Goal: Transaction & Acquisition: Purchase product/service

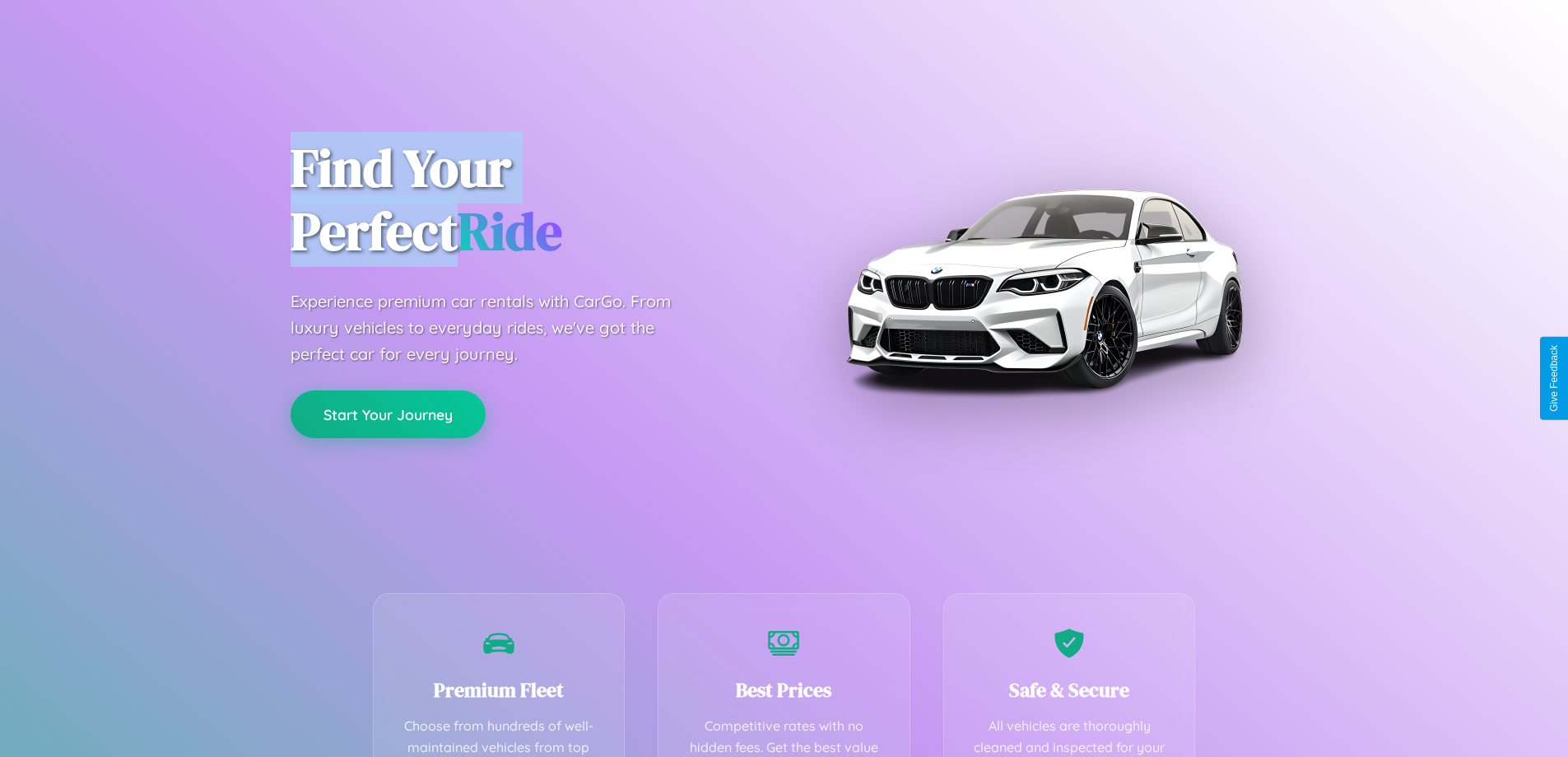
click at [388, 415] on button "Start Your Journey" at bounding box center [388, 414] width 195 height 47
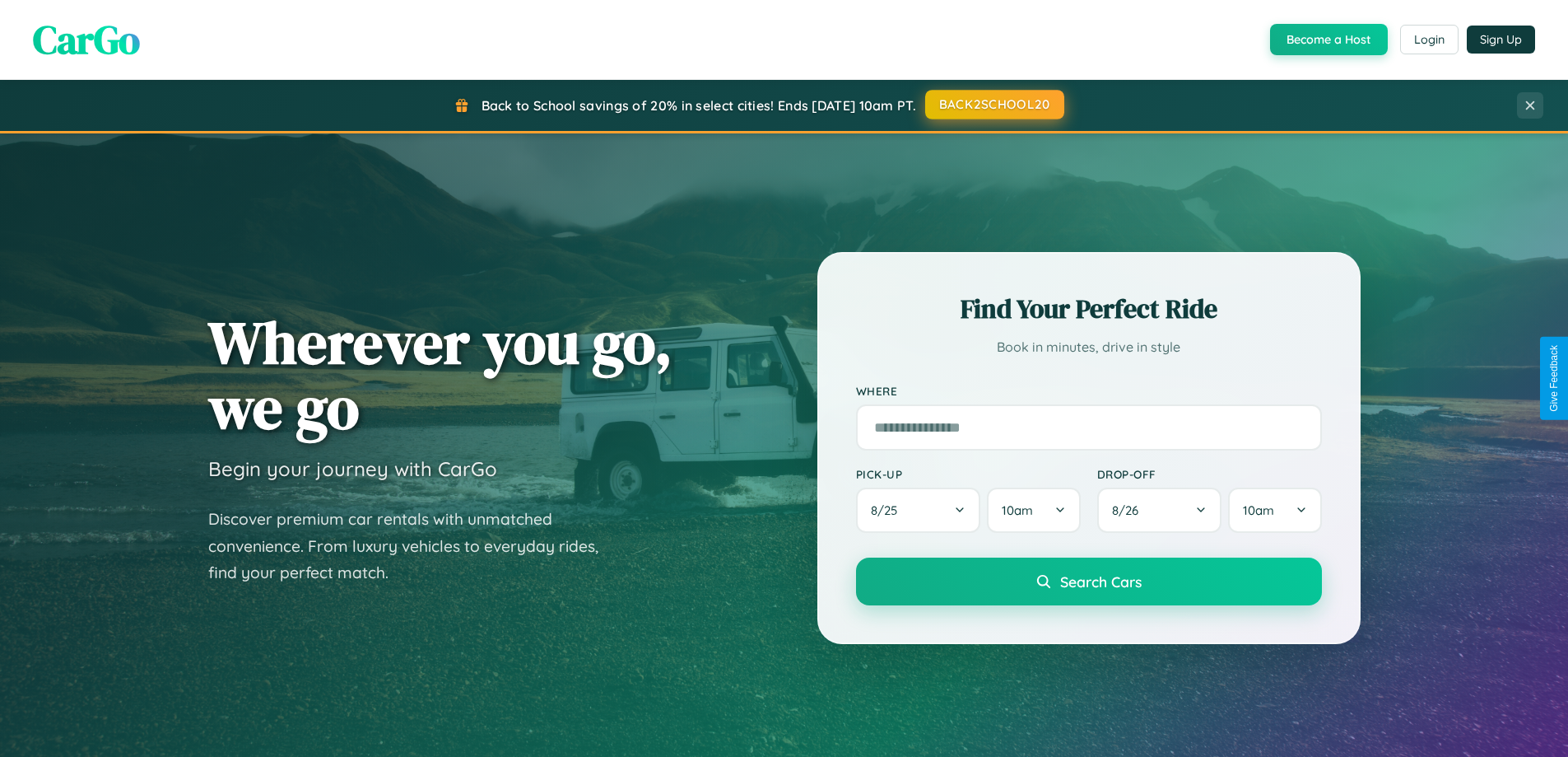
click at [994, 104] on button "BACK2SCHOOL20" at bounding box center [994, 104] width 139 height 29
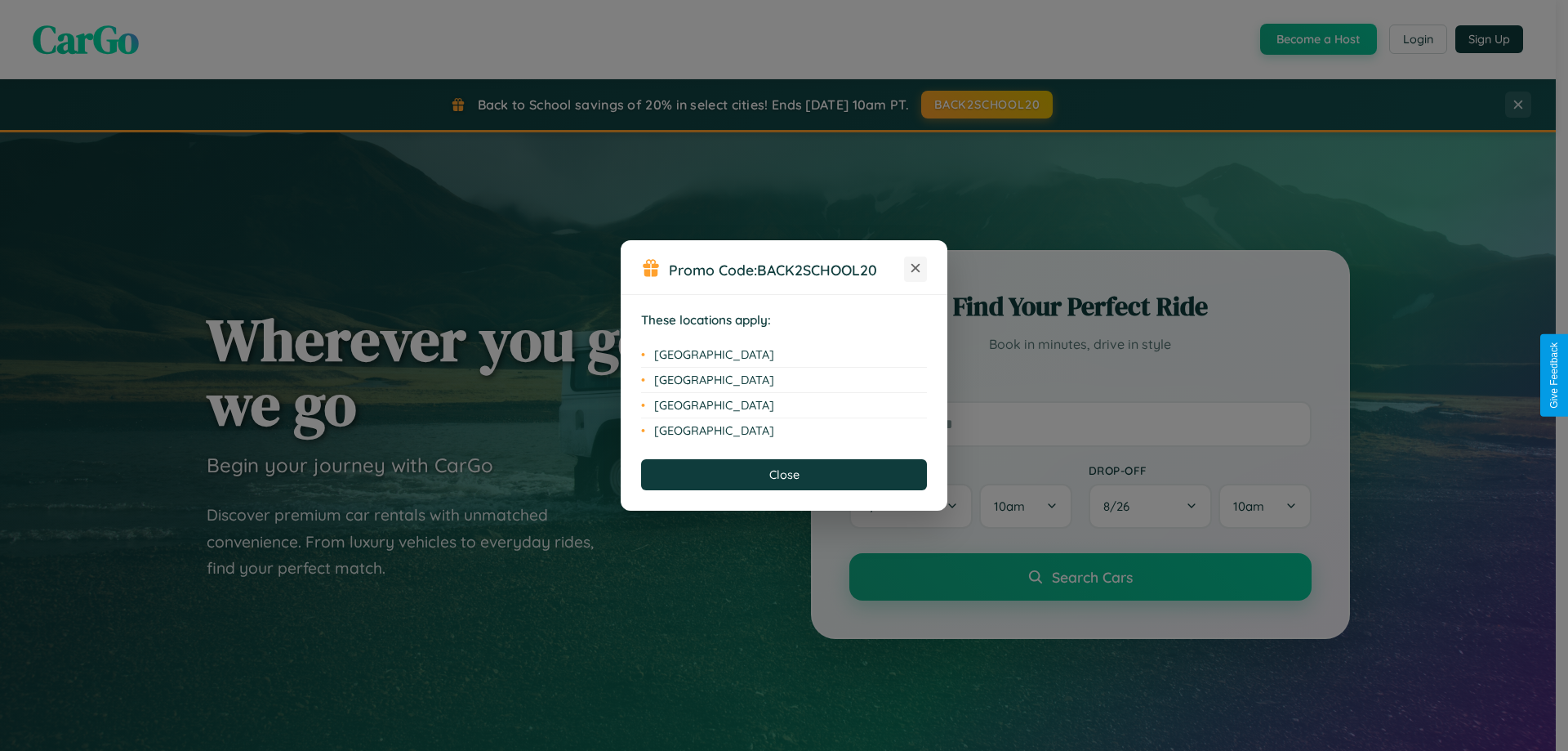
click at [915, 269] on icon at bounding box center [916, 268] width 9 height 9
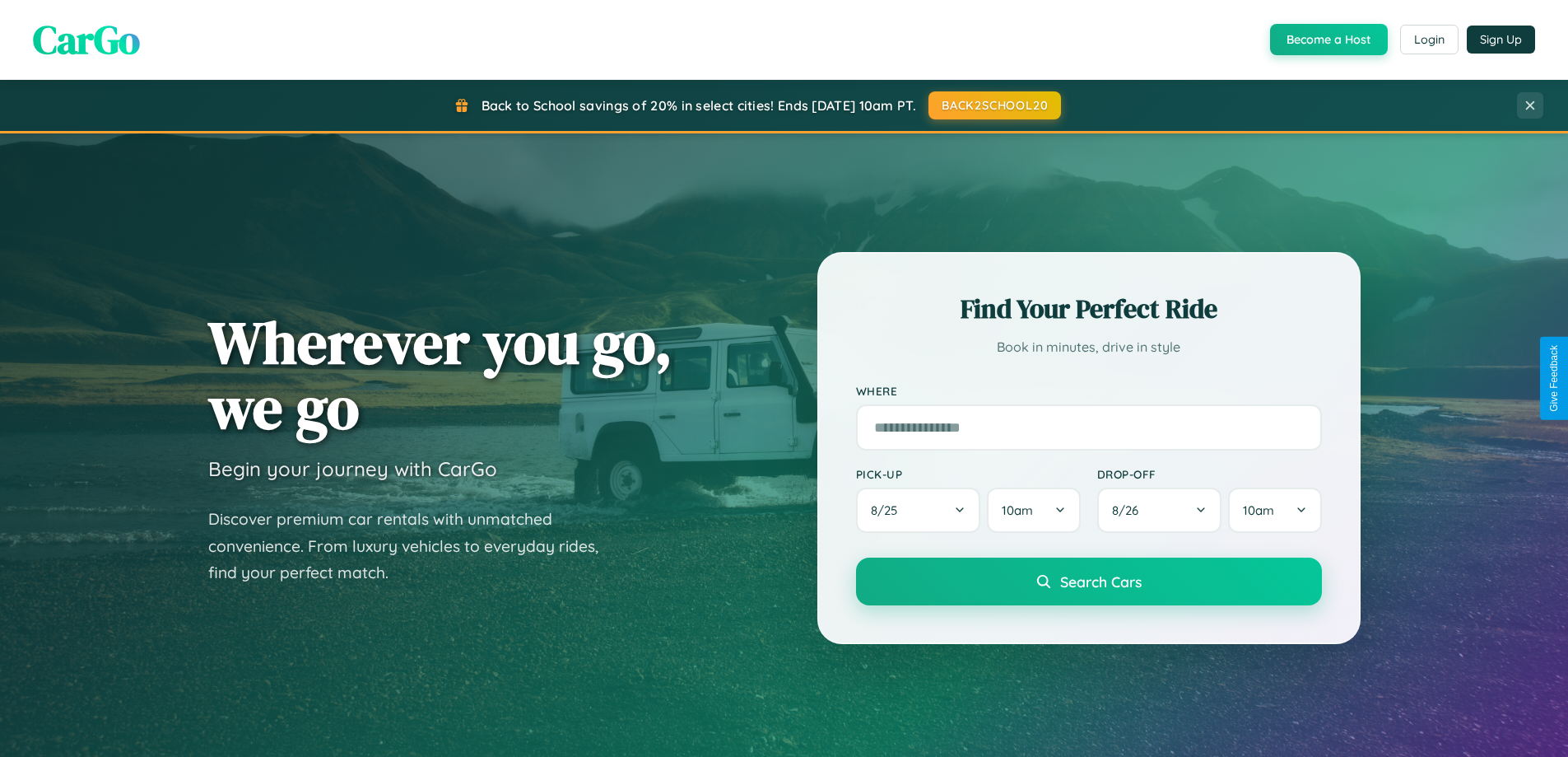
scroll to position [48, 0]
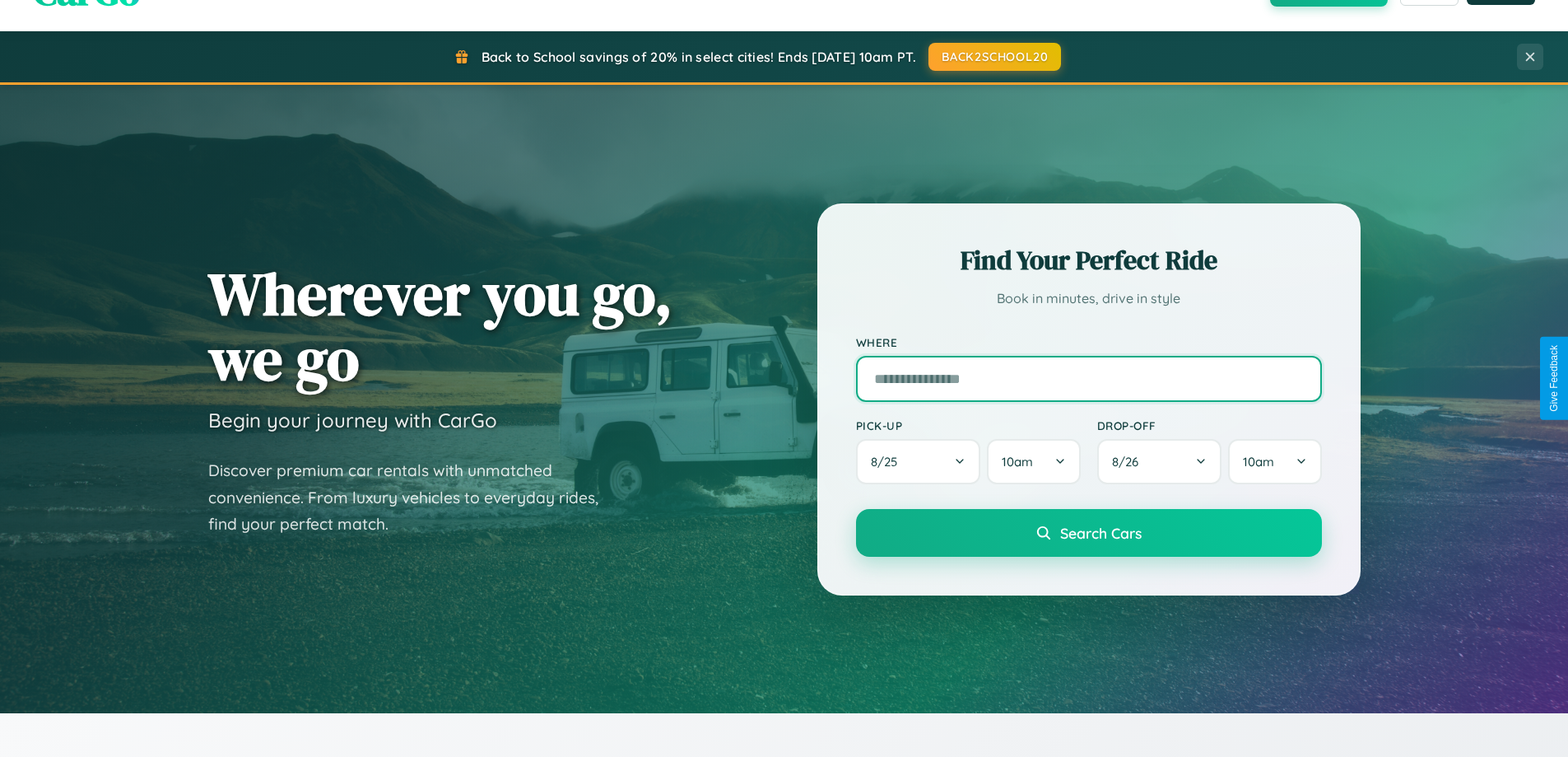
click at [1088, 378] on input "text" at bounding box center [1089, 378] width 465 height 46
type input "*******"
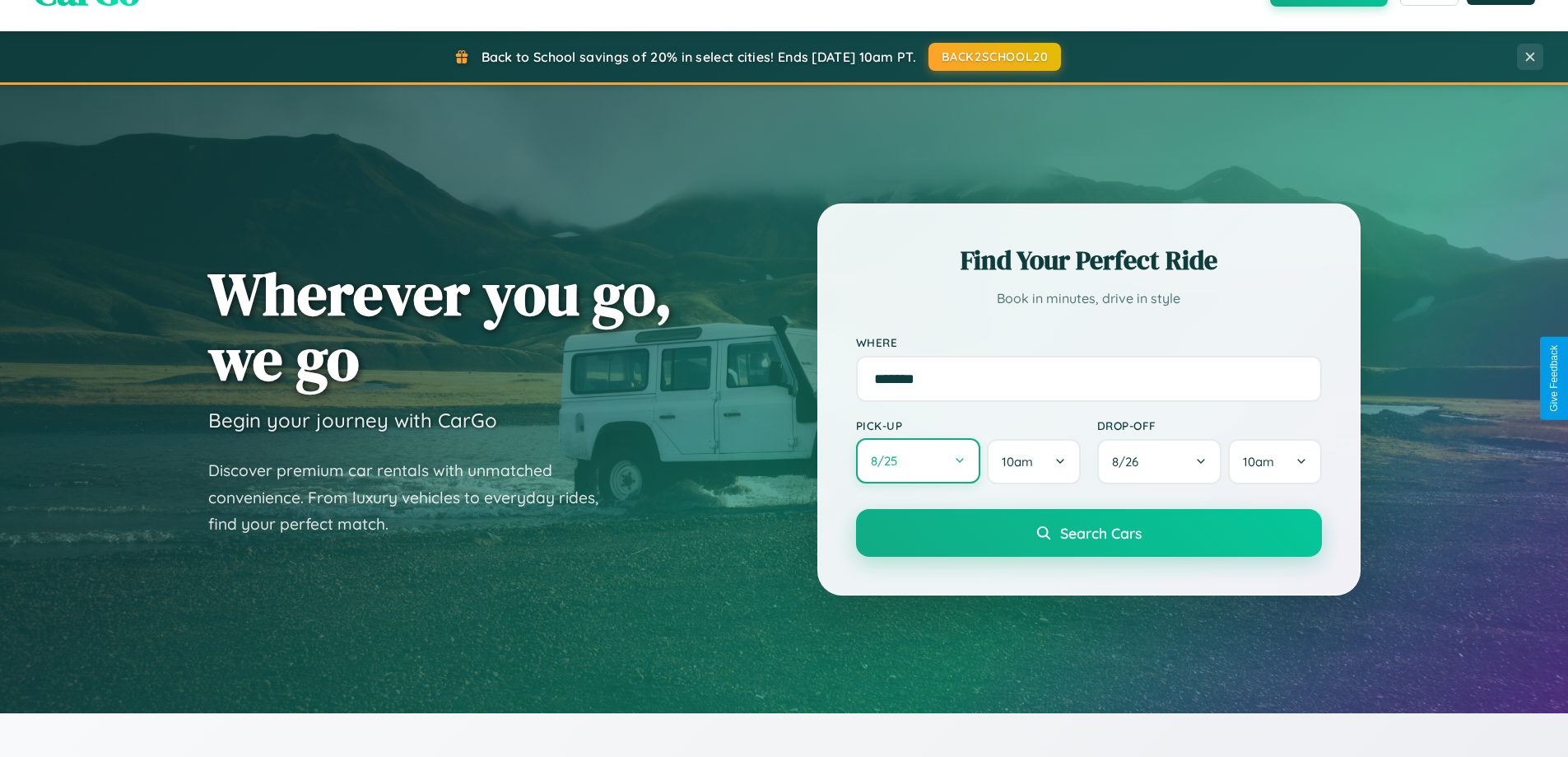
click at [918, 462] on button "8 / 25" at bounding box center [918, 460] width 125 height 46
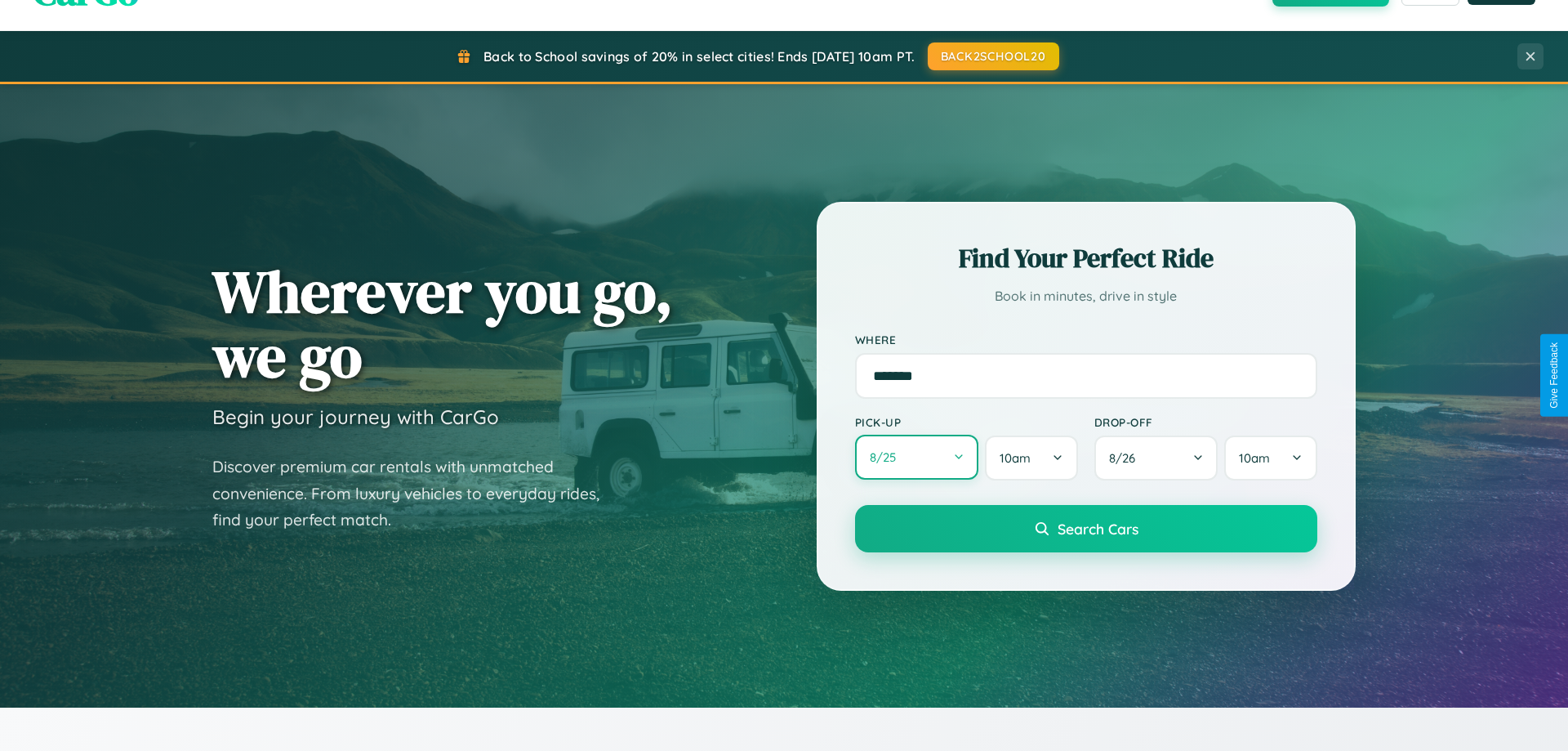
select select "*"
select select "****"
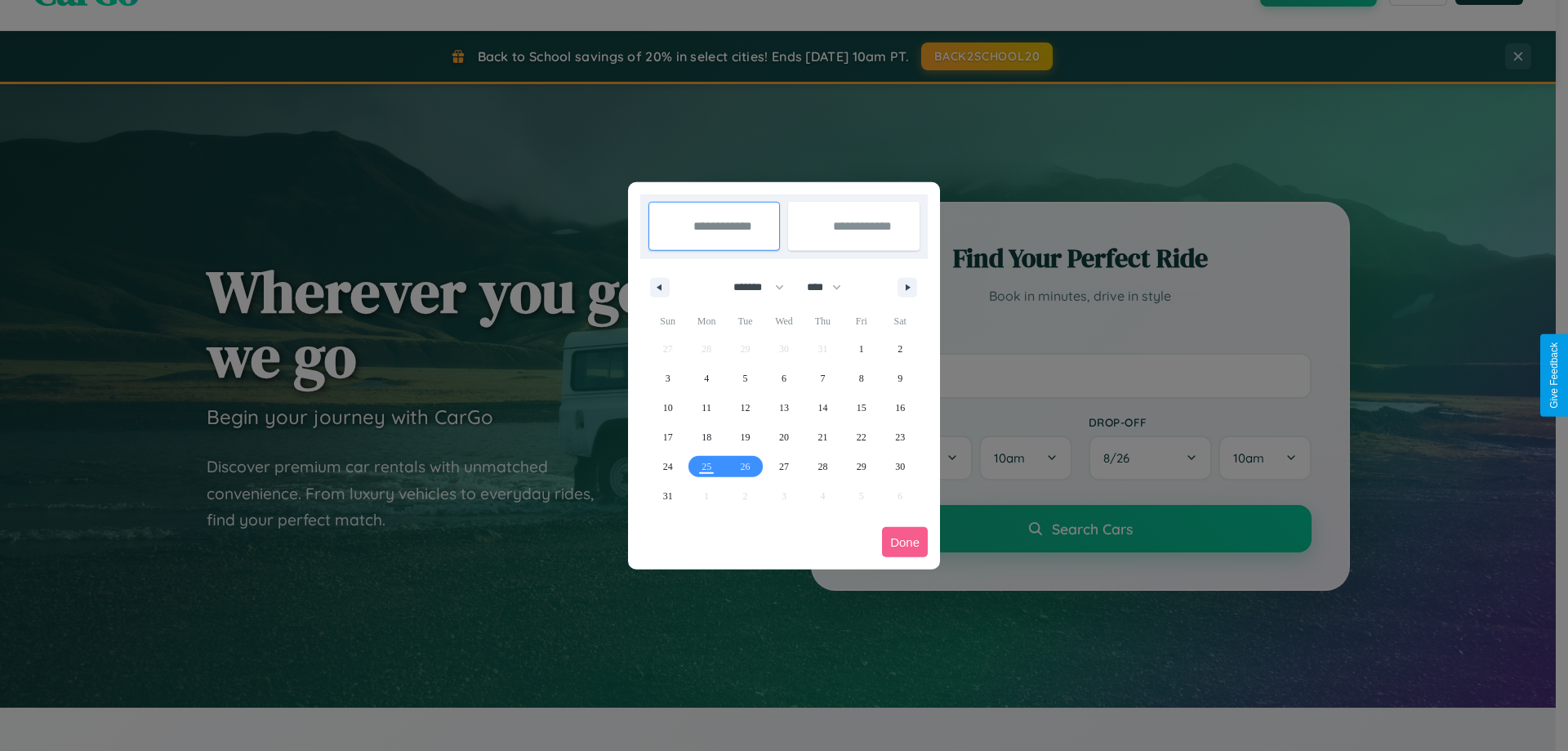
click at [752, 287] on select "******* ******** ***** ***** *** **** **** ****** ********* ******* ******** **…" at bounding box center [755, 287] width 69 height 27
select select "*"
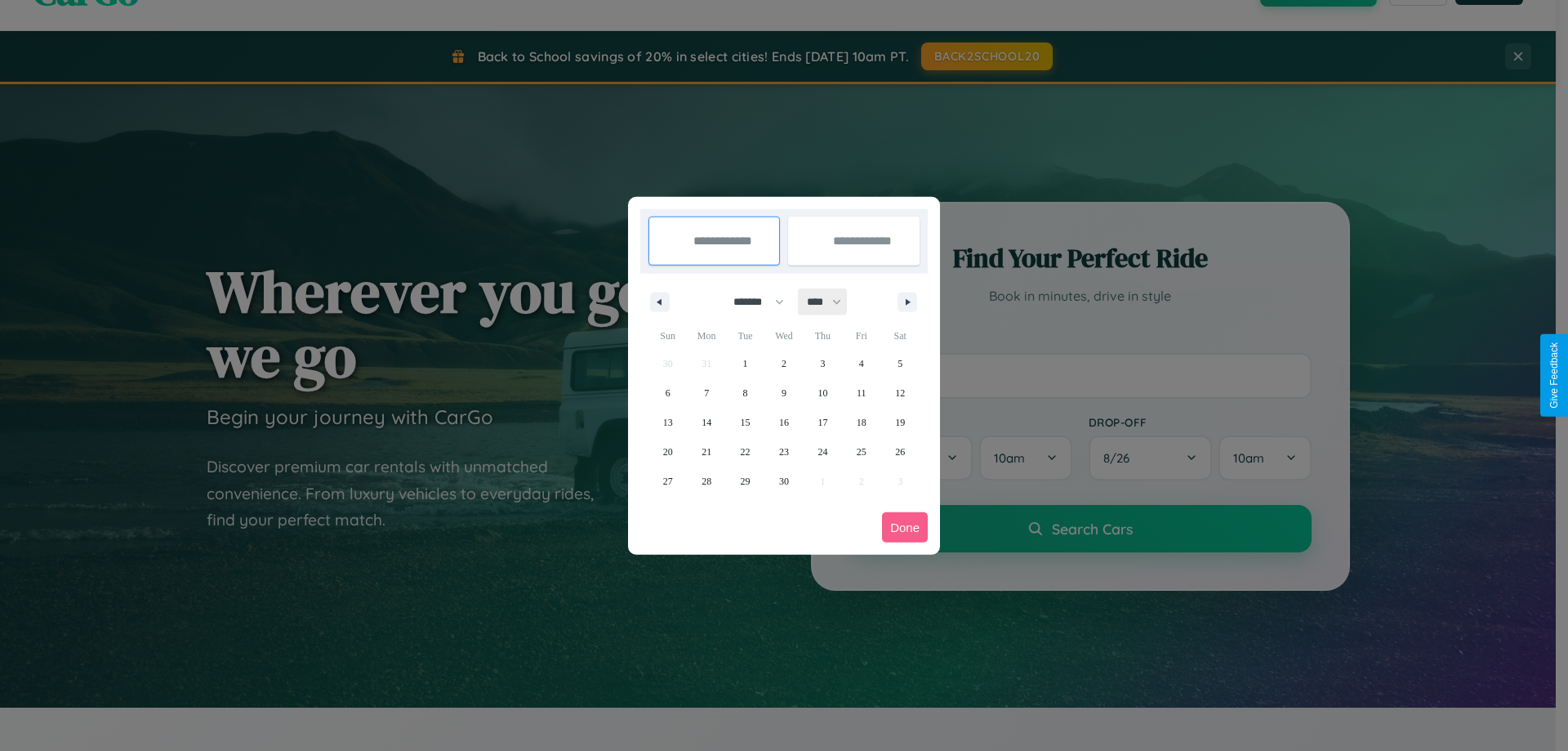
drag, startPoint x: 831, startPoint y: 301, endPoint x: 784, endPoint y: 328, distance: 54.2
click at [831, 301] on select "**** **** **** **** **** **** **** **** **** **** **** **** **** **** **** ****…" at bounding box center [823, 302] width 49 height 27
select select "****"
click at [823, 363] on span "2" at bounding box center [823, 364] width 5 height 29
type input "**********"
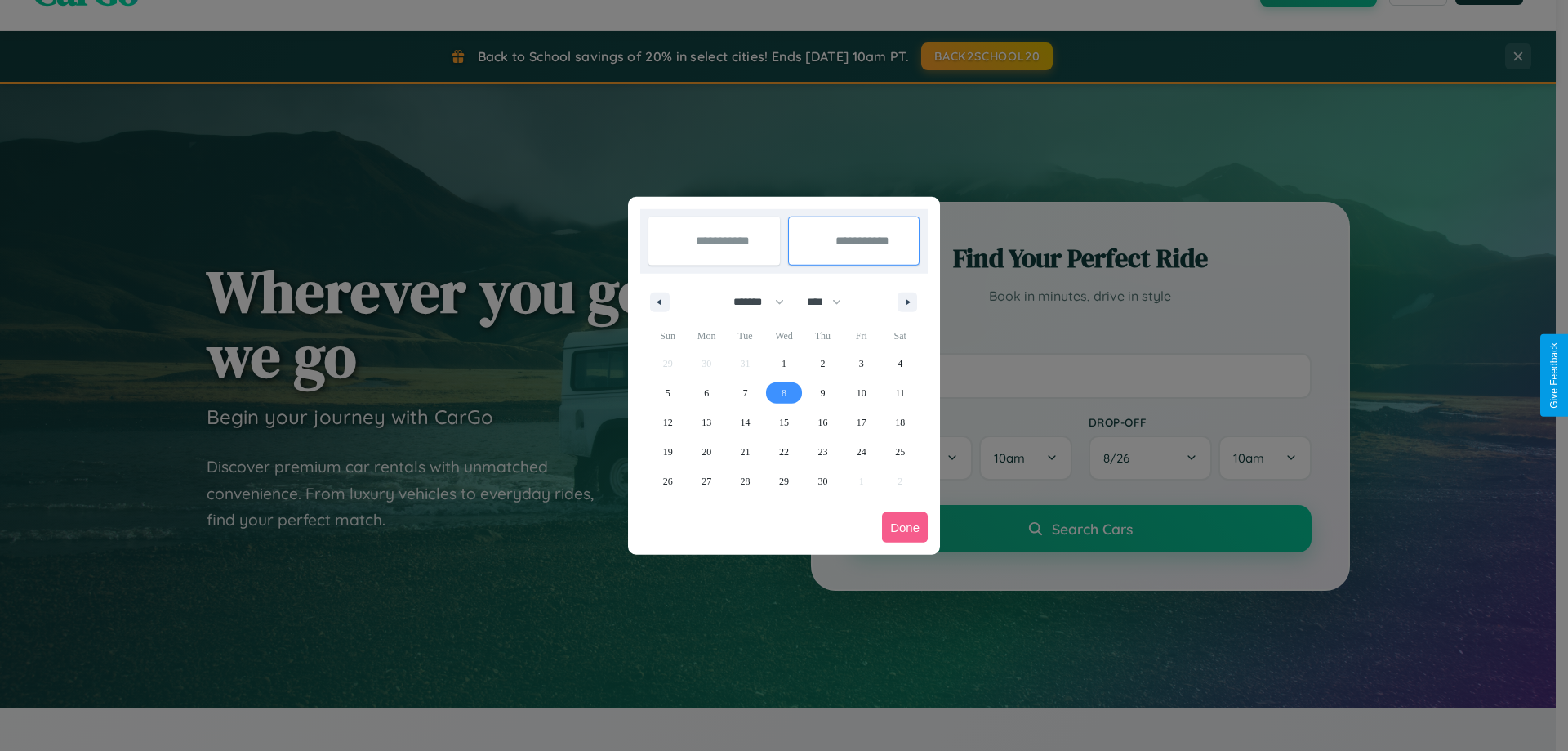
click at [784, 392] on span "8" at bounding box center [784, 393] width 5 height 29
type input "**********"
click at [905, 527] on button "Done" at bounding box center [904, 527] width 45 height 30
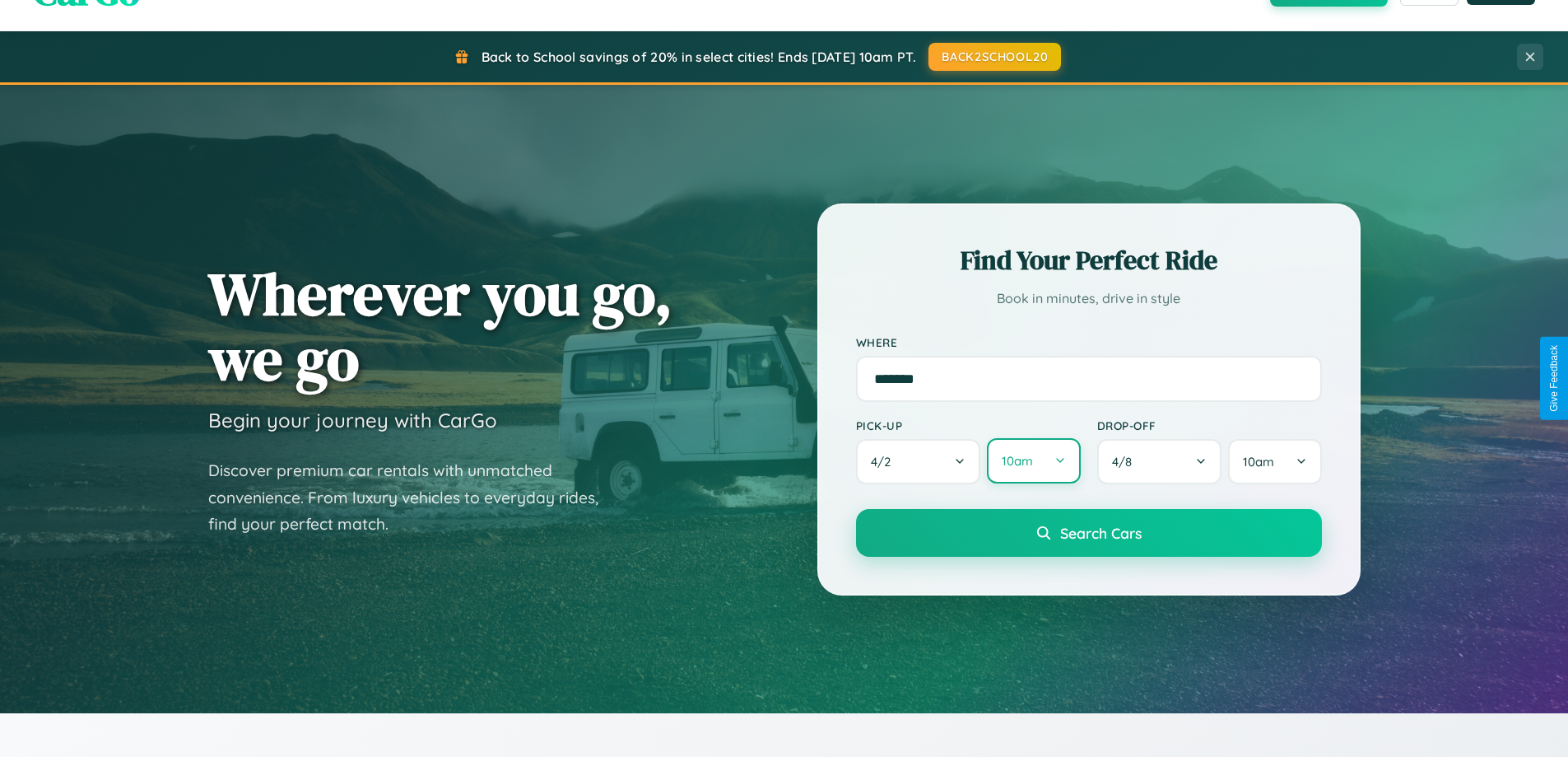
click at [1033, 461] on button "10am" at bounding box center [1034, 460] width 93 height 46
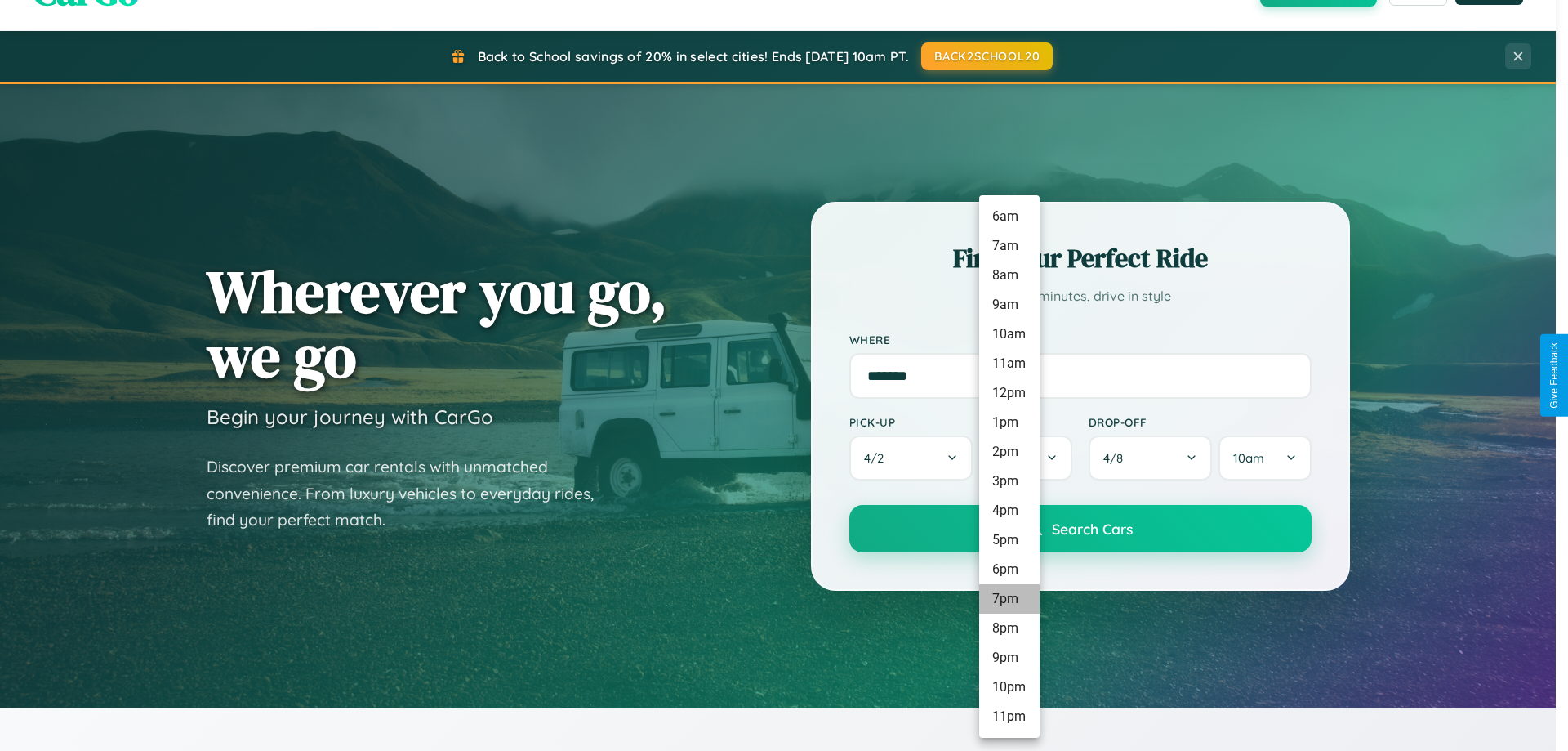
click at [1009, 599] on li "7pm" at bounding box center [1009, 599] width 61 height 29
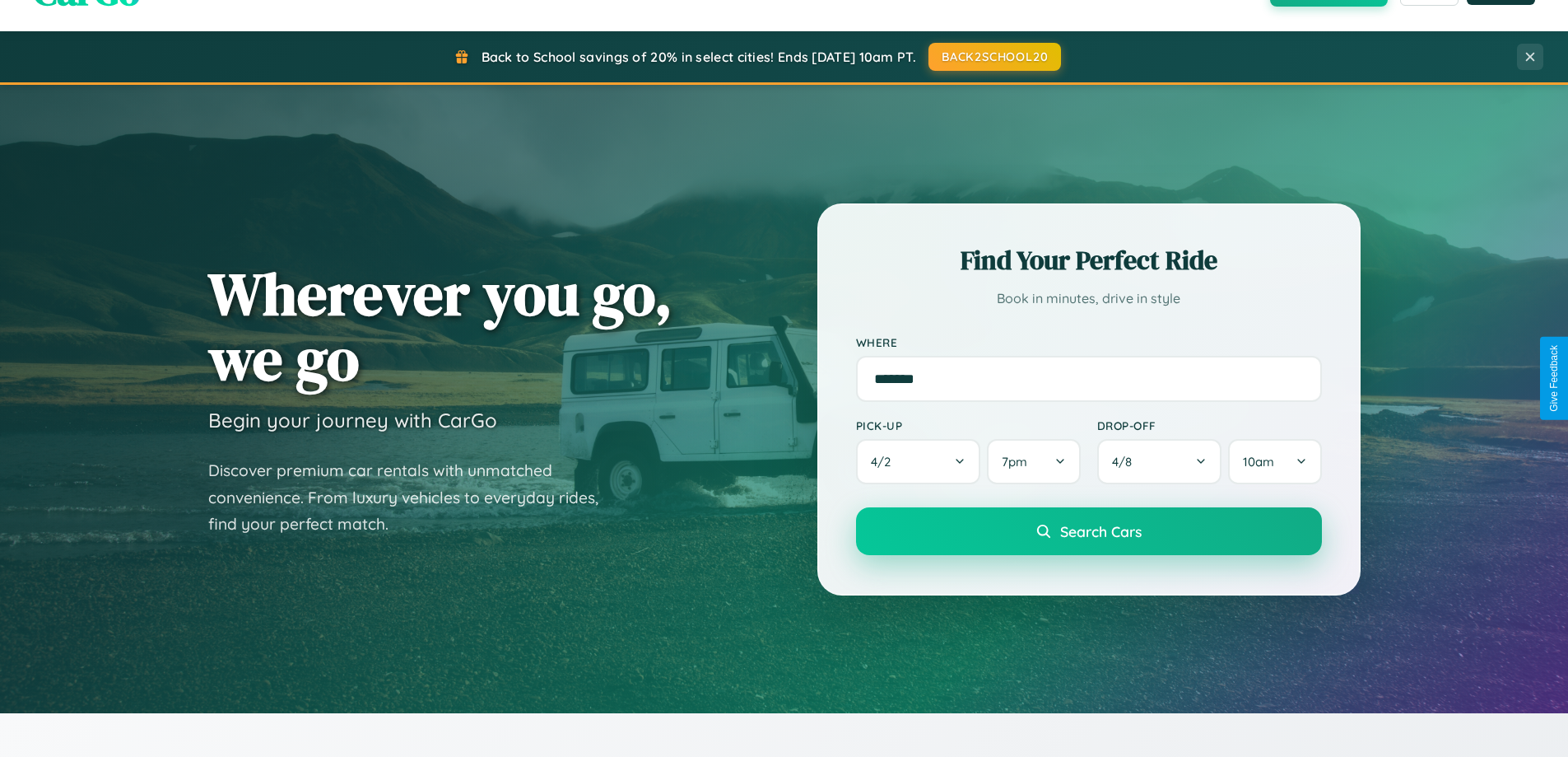
click at [1088, 533] on span "Search Cars" at bounding box center [1101, 530] width 82 height 18
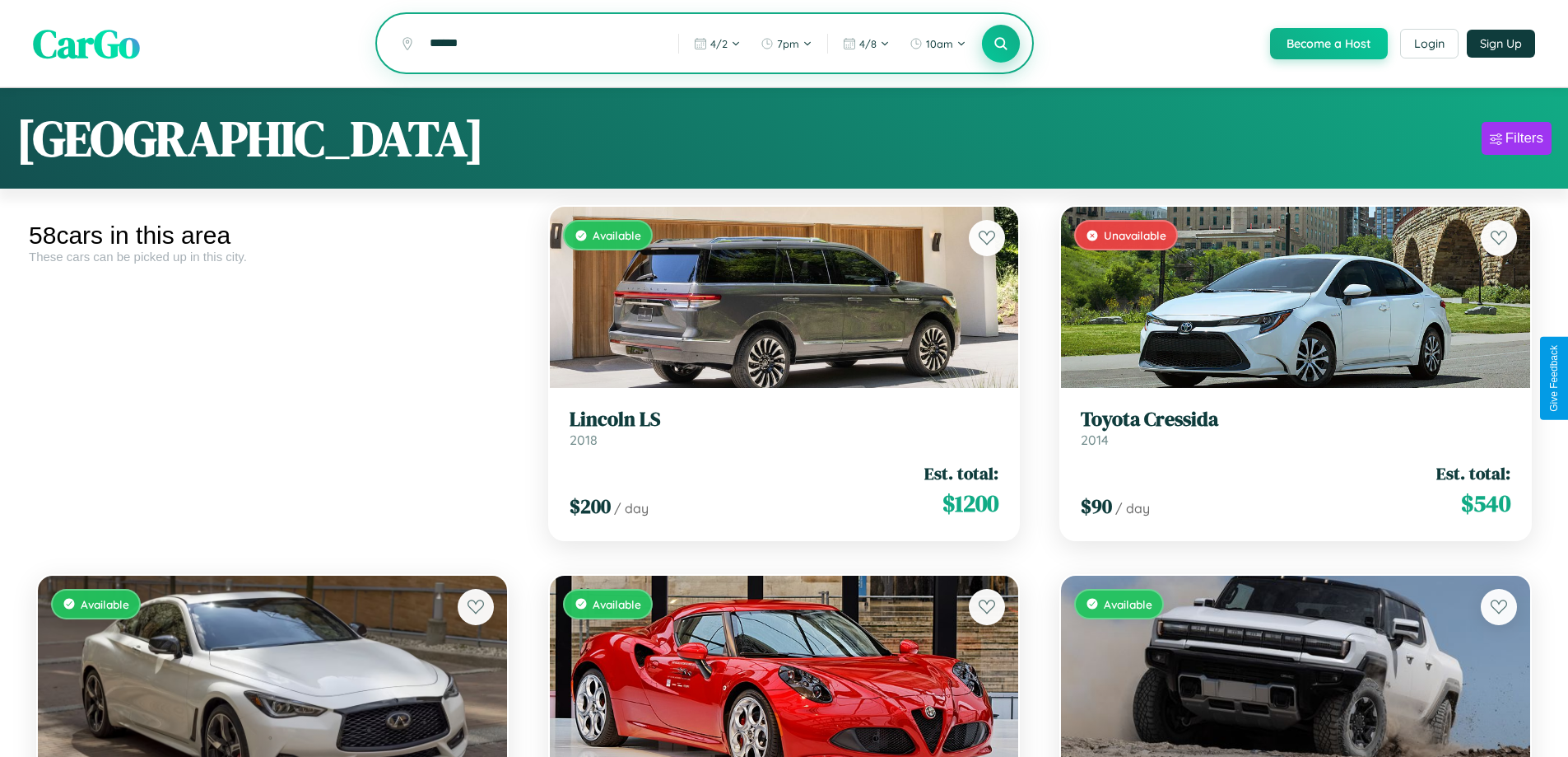
click at [1000, 45] on icon at bounding box center [1002, 43] width 16 height 16
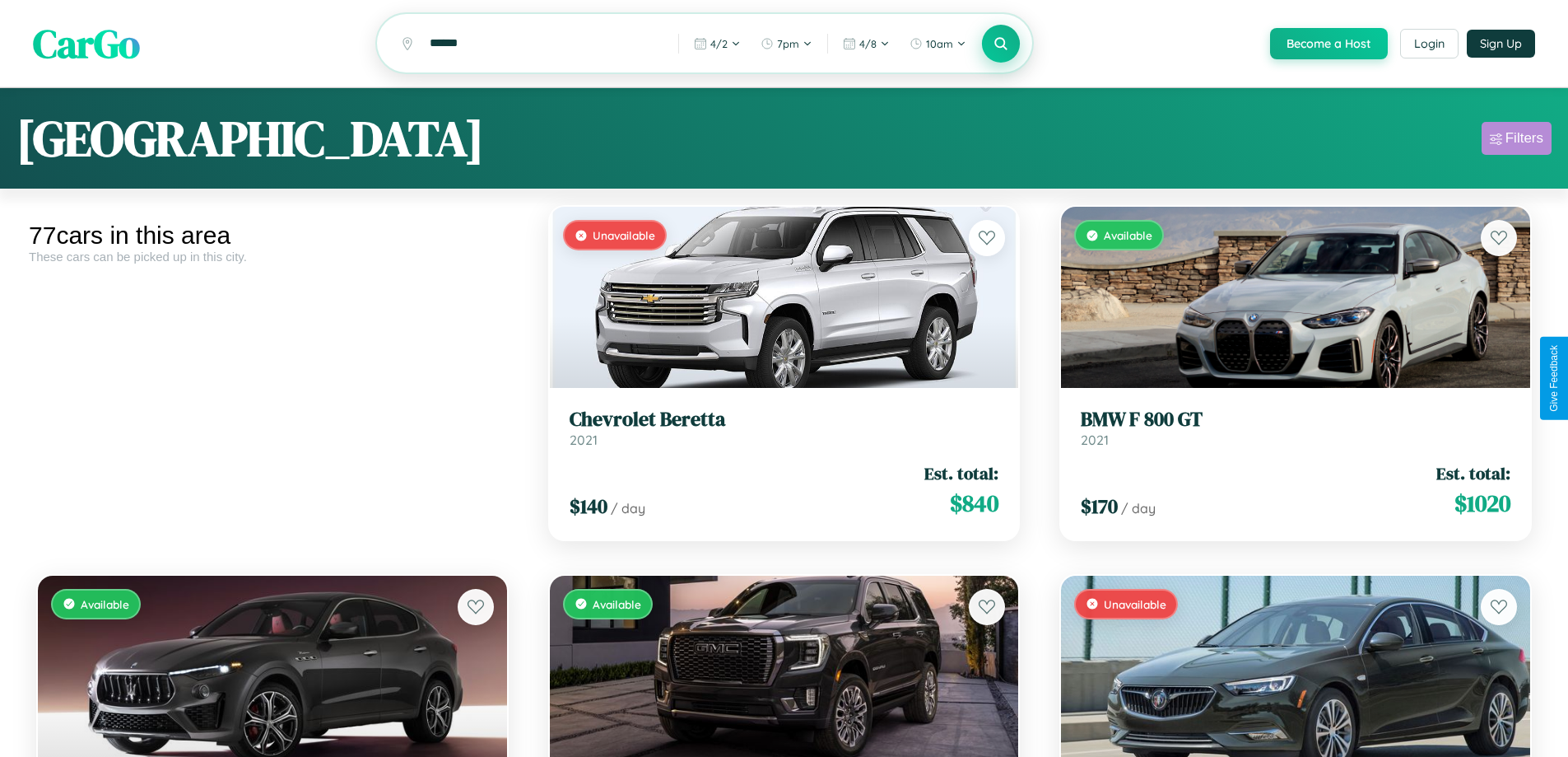
click at [1516, 141] on div "Filters" at bounding box center [1525, 138] width 38 height 16
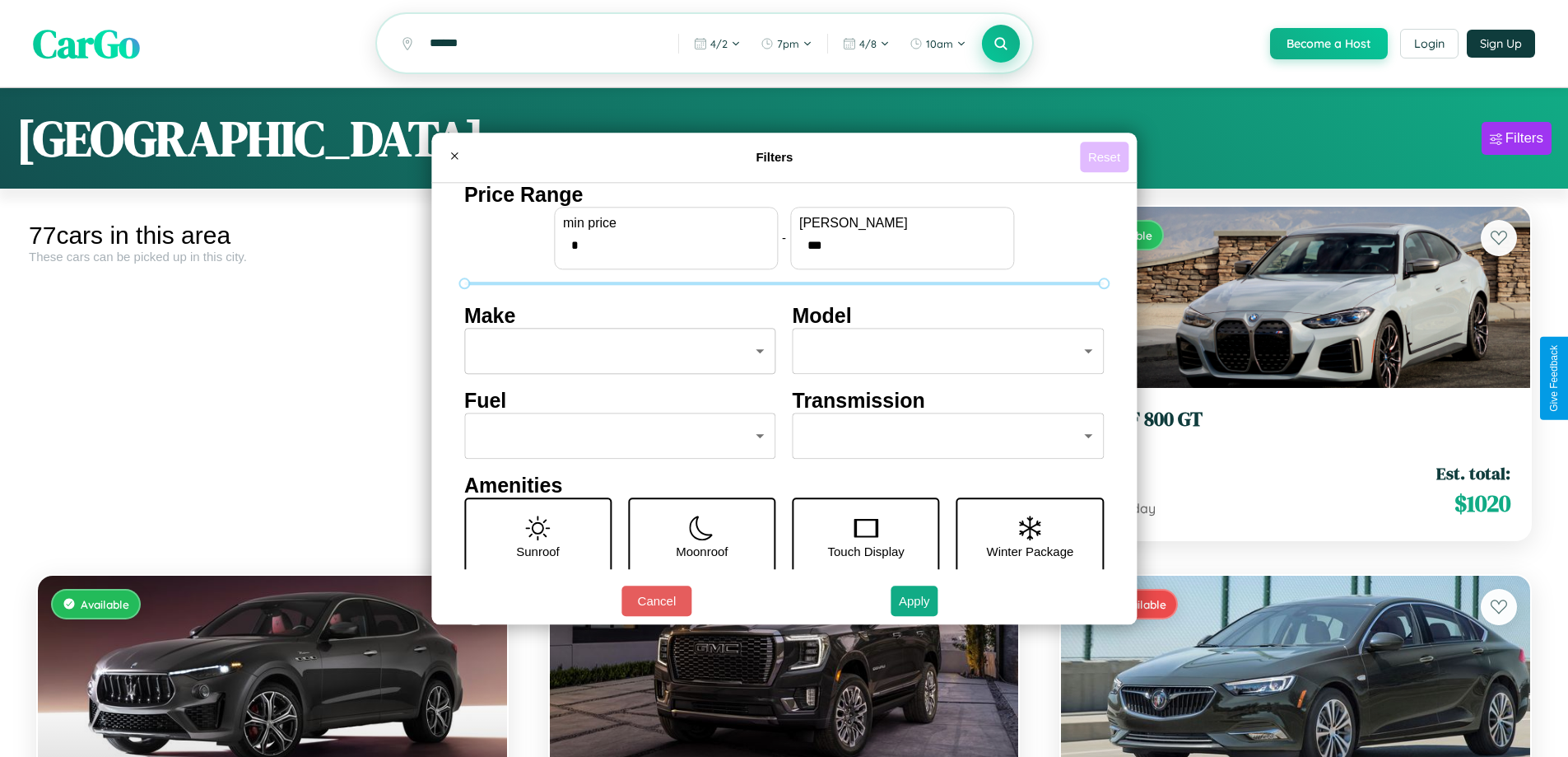
click at [1106, 156] on button "Reset" at bounding box center [1104, 156] width 48 height 30
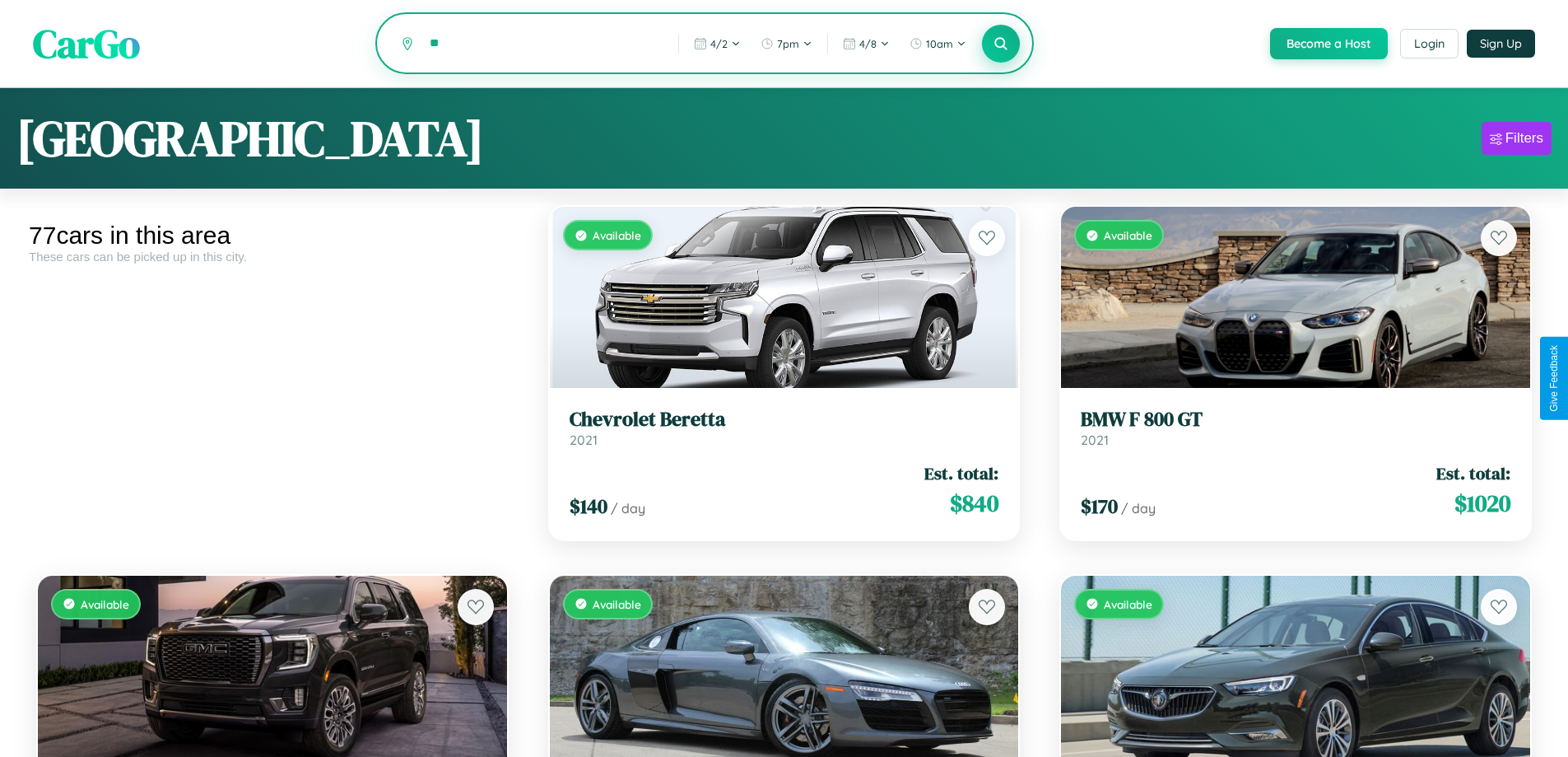
type input "*"
type input "******"
click at [1000, 45] on icon at bounding box center [1002, 43] width 16 height 16
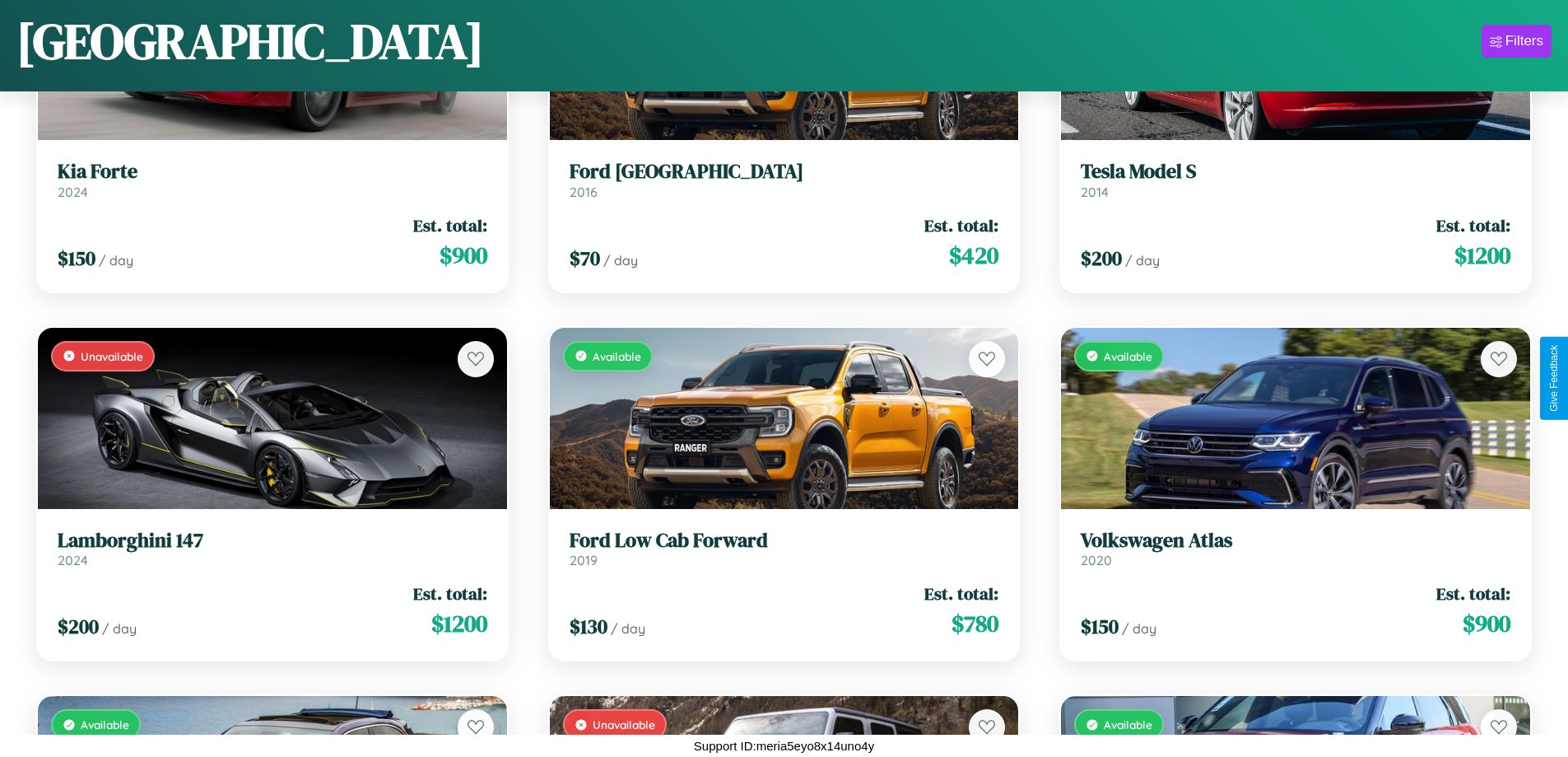
scroll to position [6026, 0]
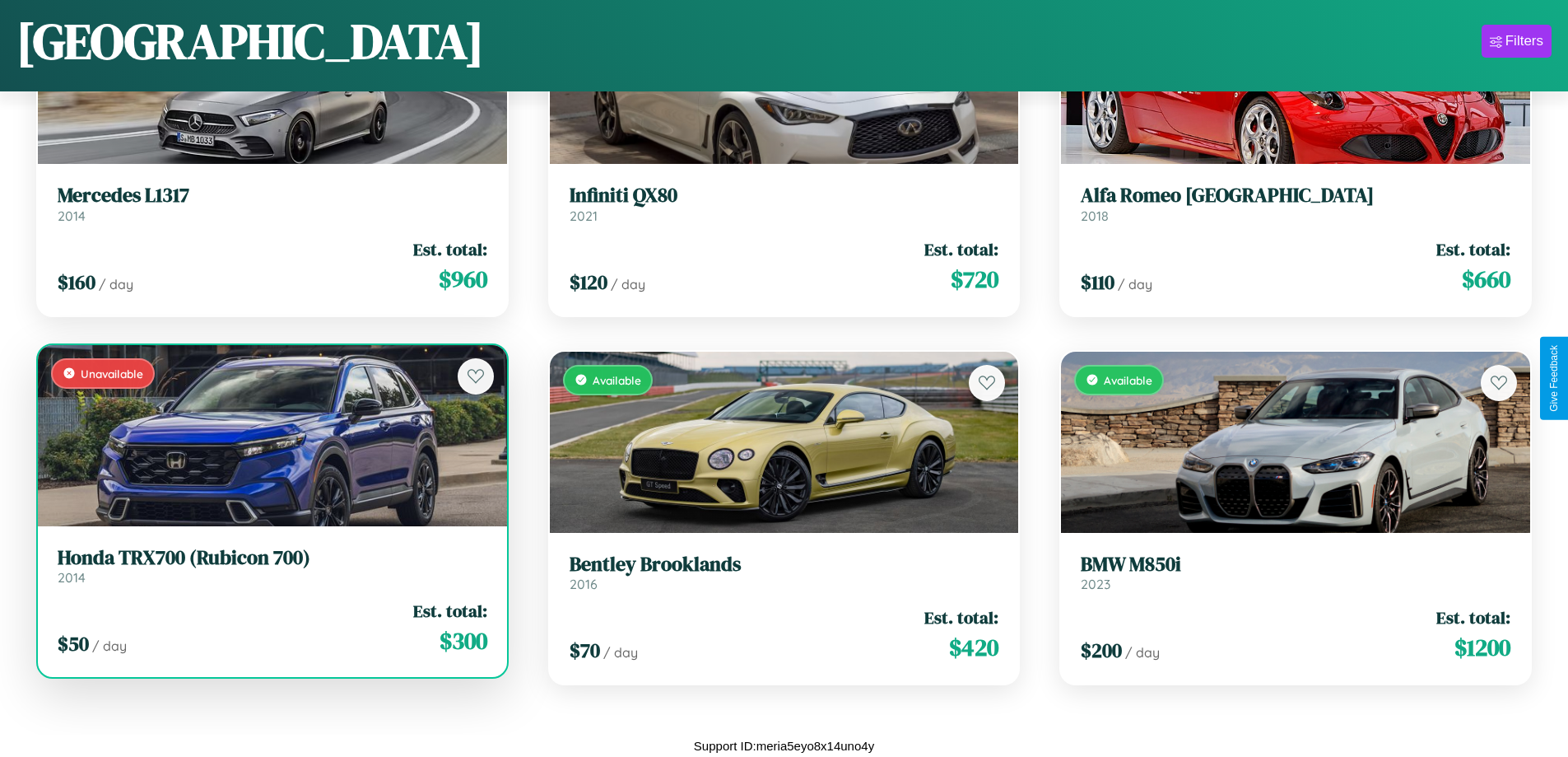
click at [270, 634] on div "$ 50 / day Est. total: $ 300" at bounding box center [272, 628] width 429 height 59
click at [270, 628] on div "$ 50 / day Est. total: $ 300" at bounding box center [272, 628] width 429 height 59
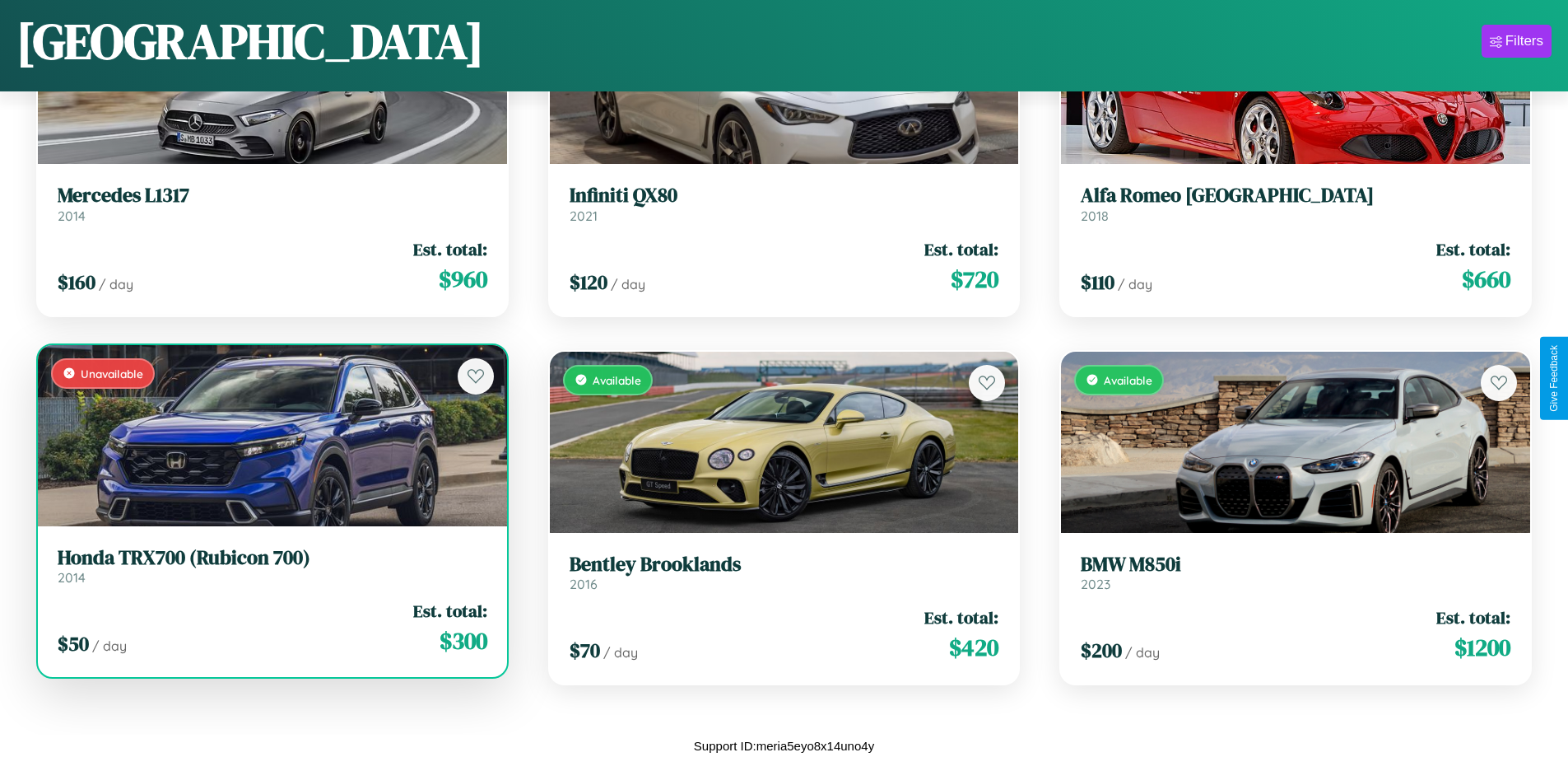
click at [270, 628] on div "$ 50 / day Est. total: $ 300" at bounding box center [272, 628] width 429 height 59
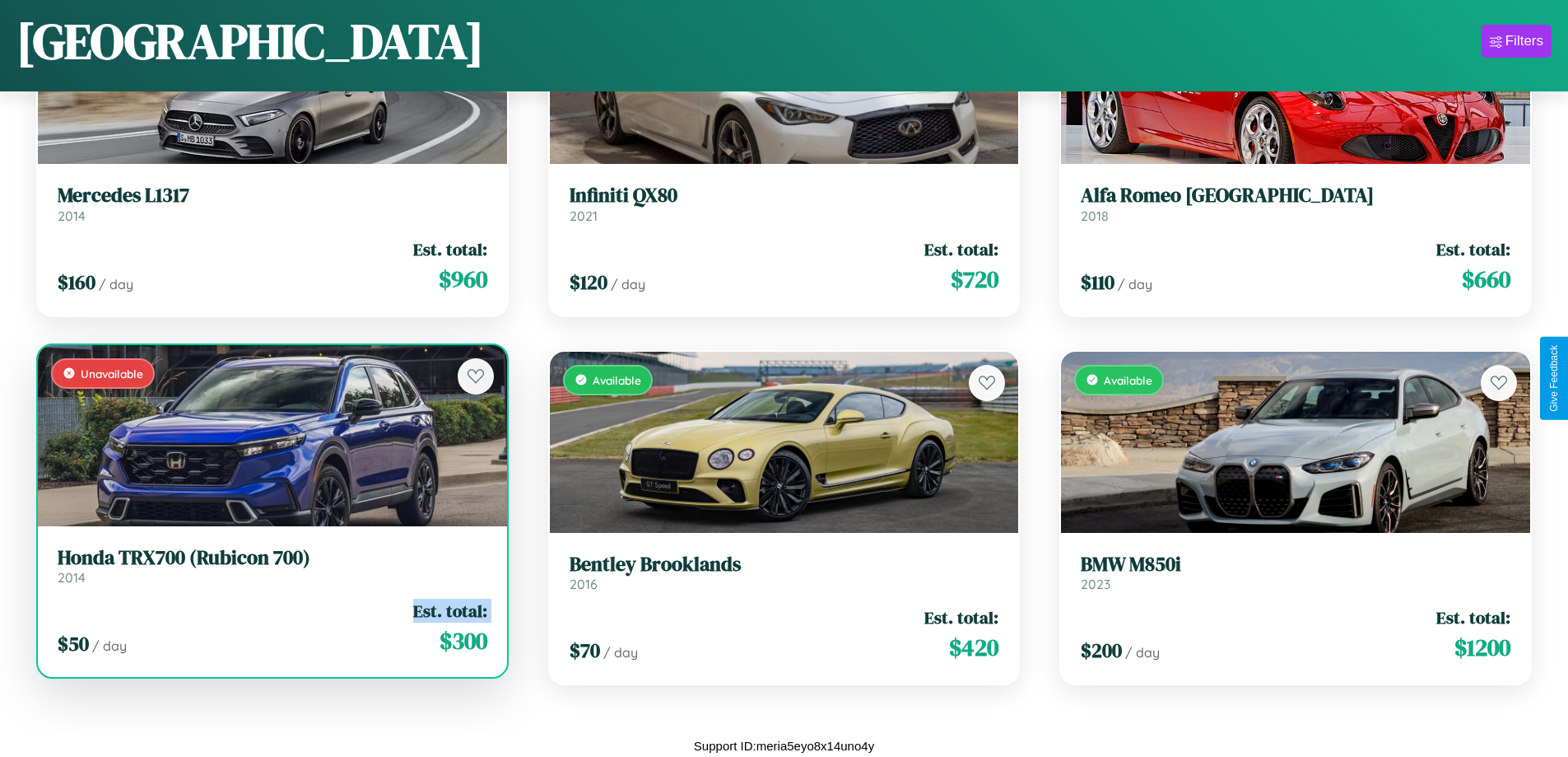
click at [270, 628] on div "$ 50 / day Est. total: $ 300" at bounding box center [272, 628] width 429 height 59
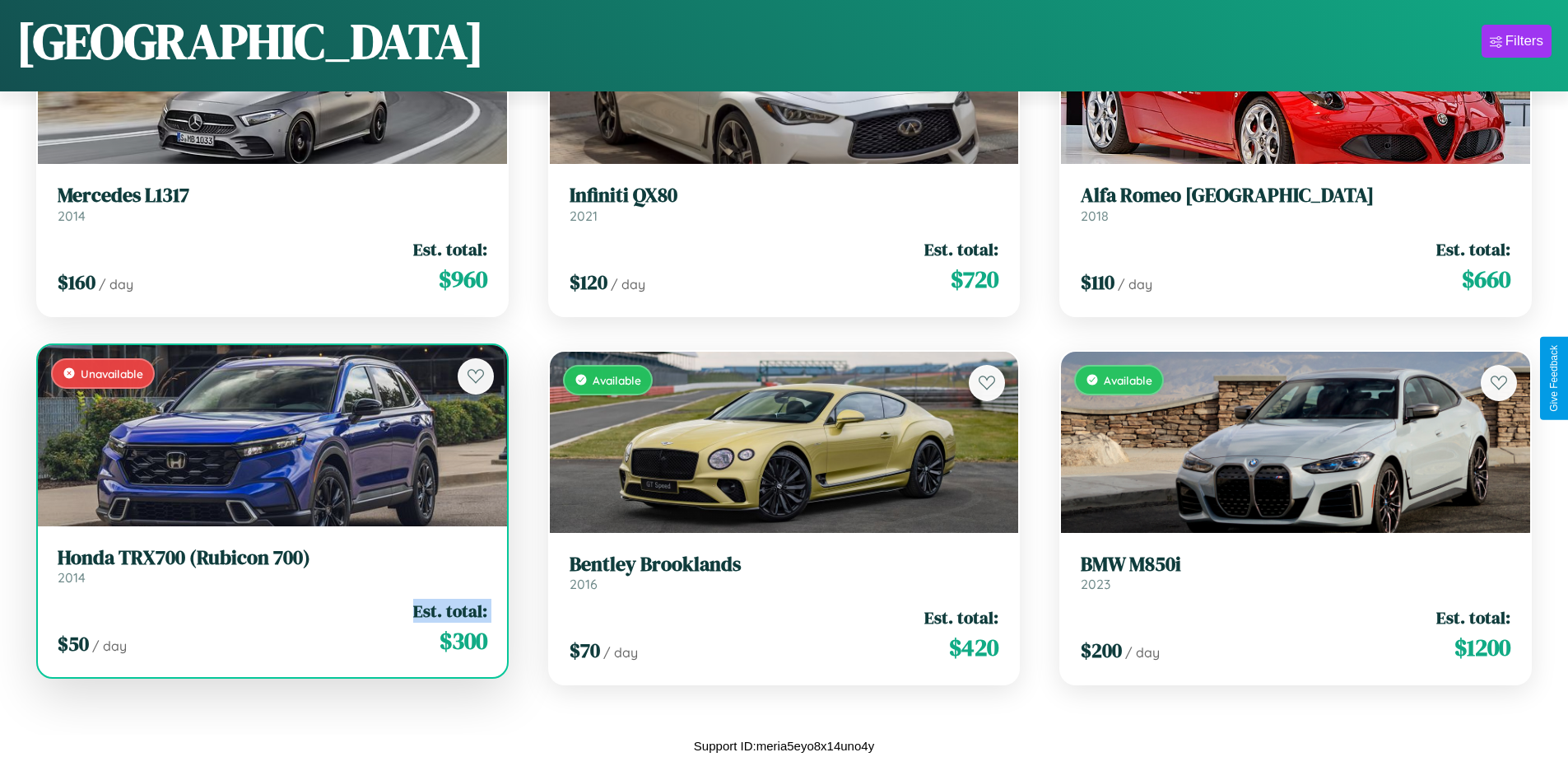
click at [270, 628] on div "$ 50 / day Est. total: $ 300" at bounding box center [272, 628] width 429 height 59
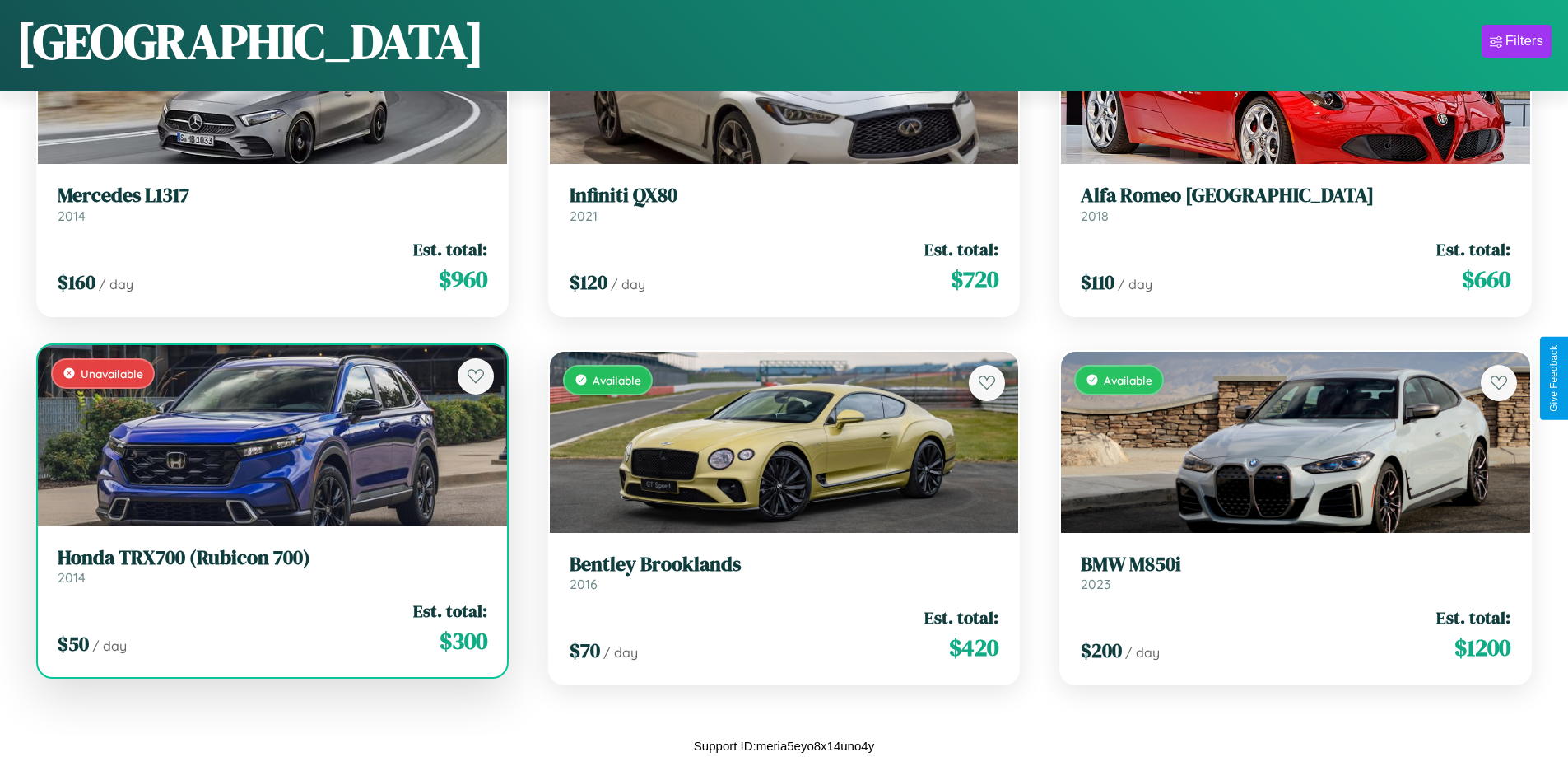
click at [270, 628] on div "$ 50 / day Est. total: $ 300" at bounding box center [272, 628] width 429 height 59
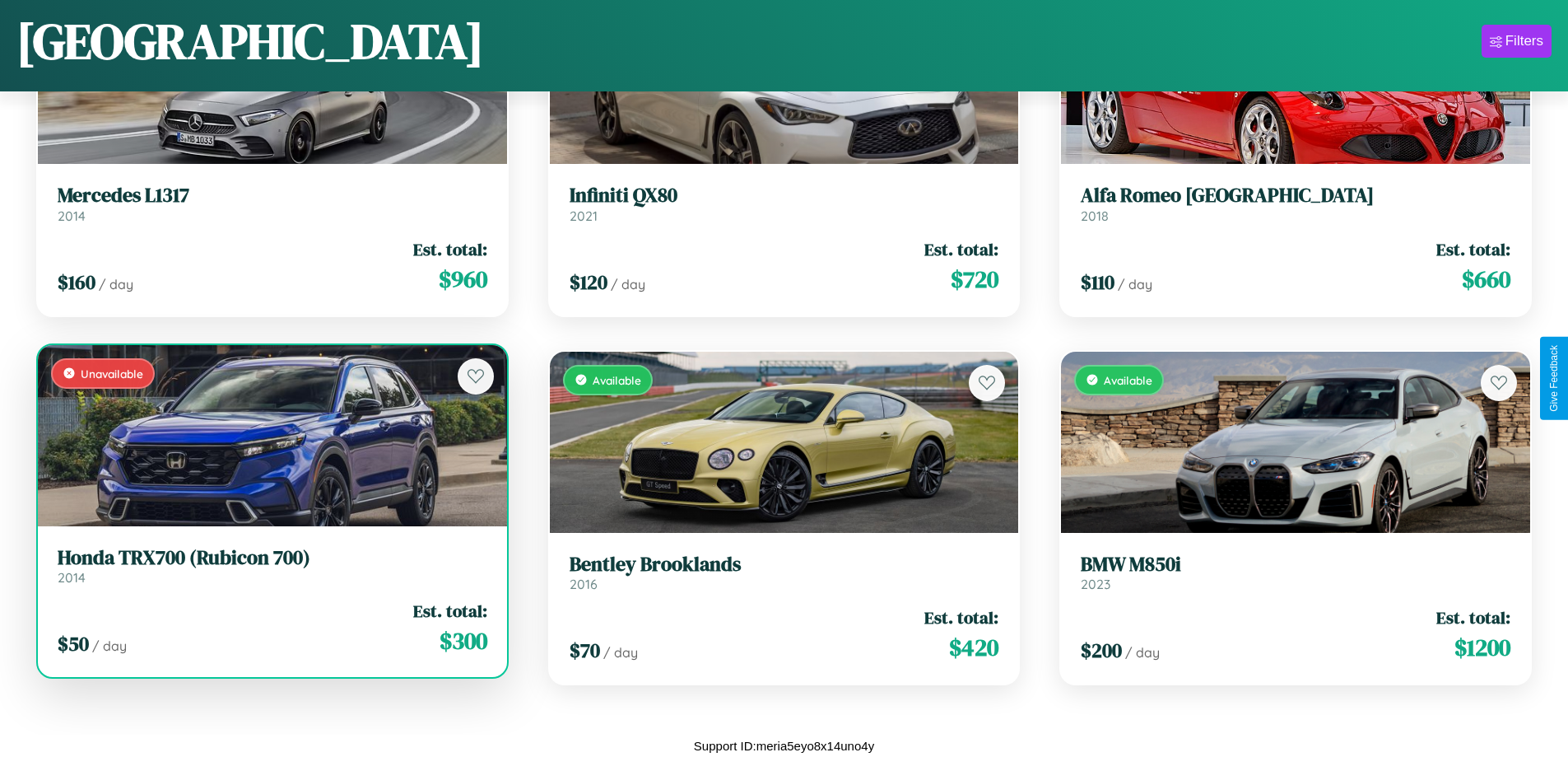
click at [270, 565] on h3 "Honda TRX700 (Rubicon 700)" at bounding box center [272, 558] width 429 height 24
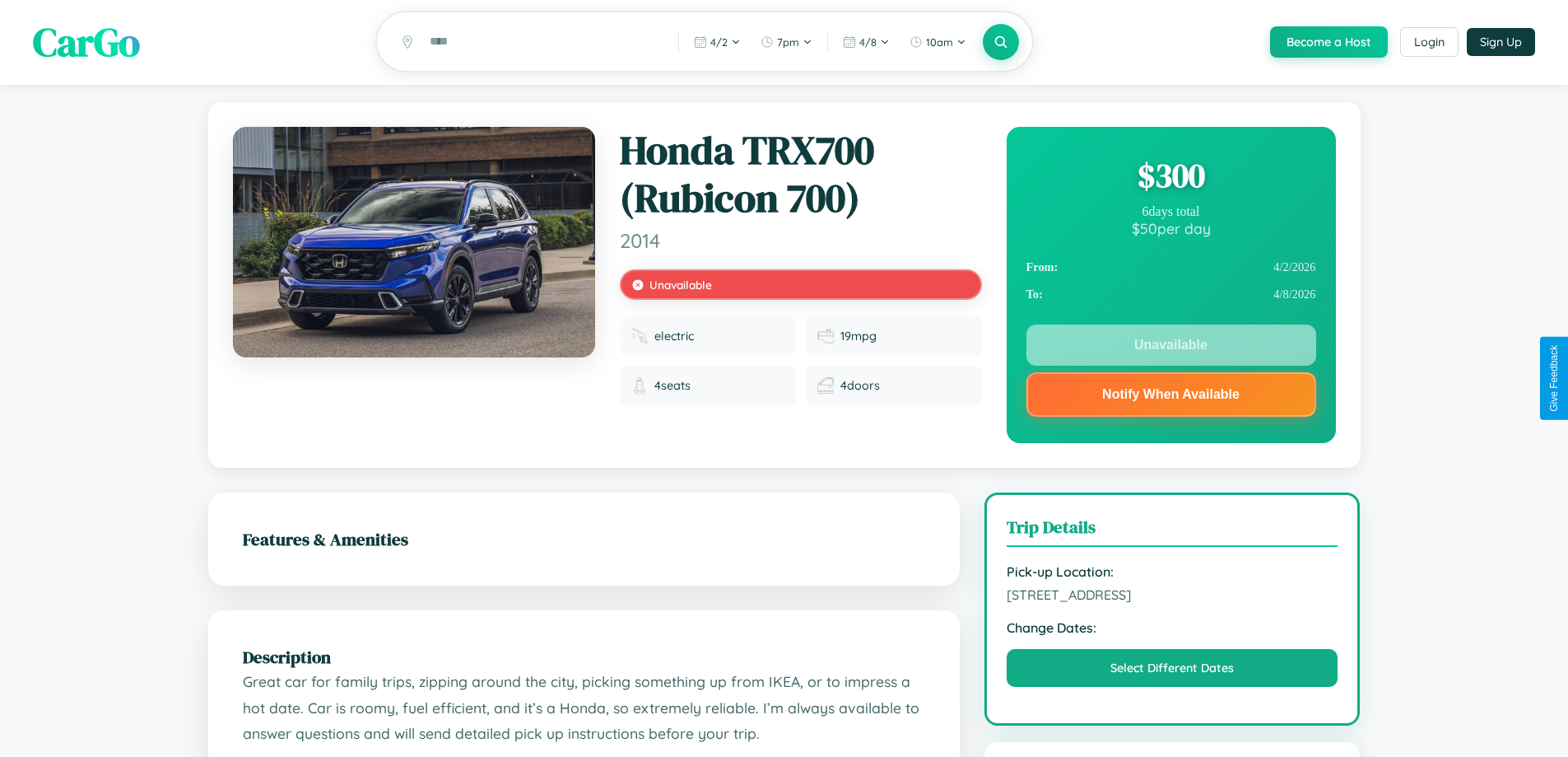
scroll to position [948, 0]
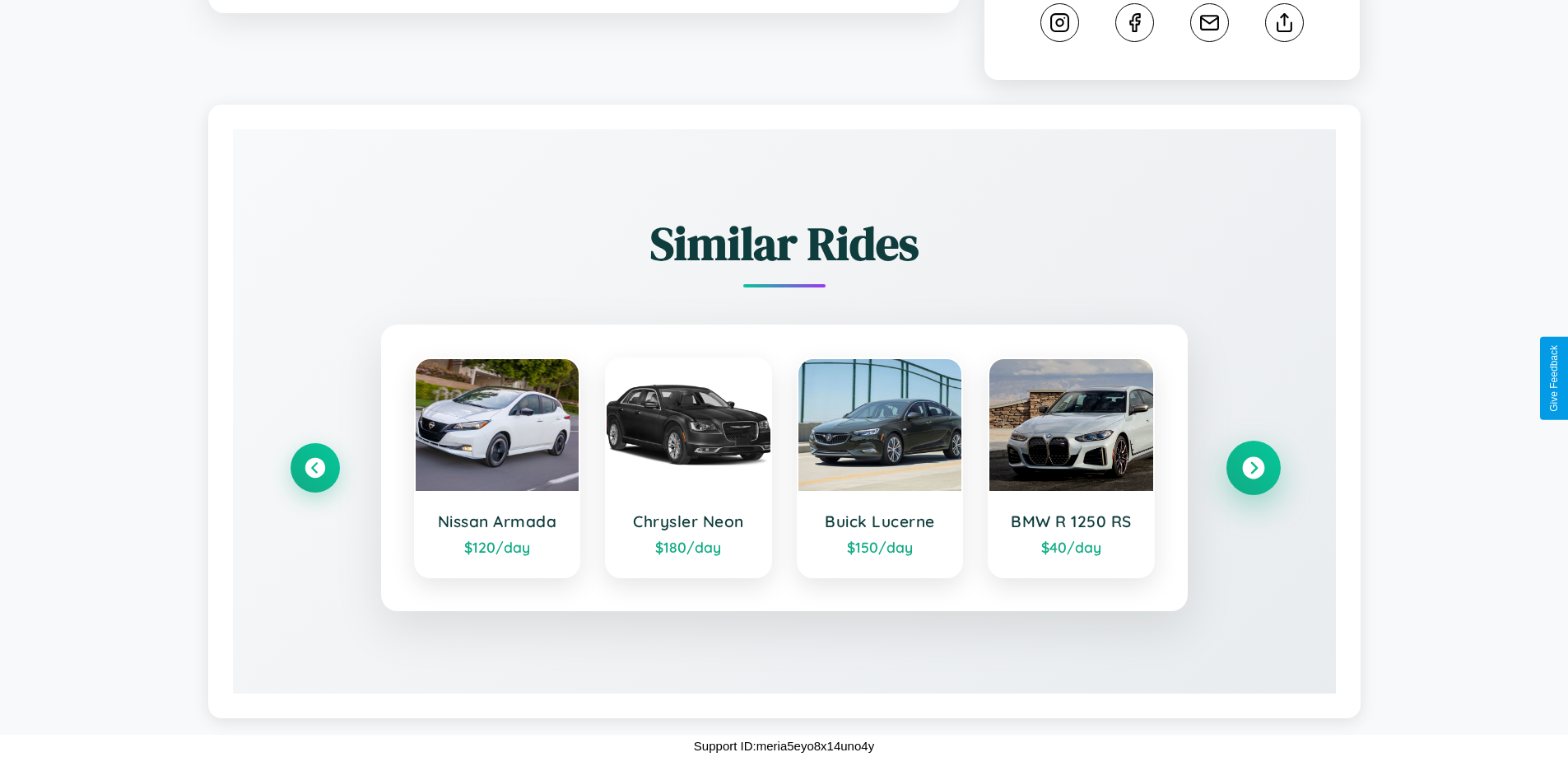
click at [1253, 467] on icon at bounding box center [1253, 468] width 22 height 22
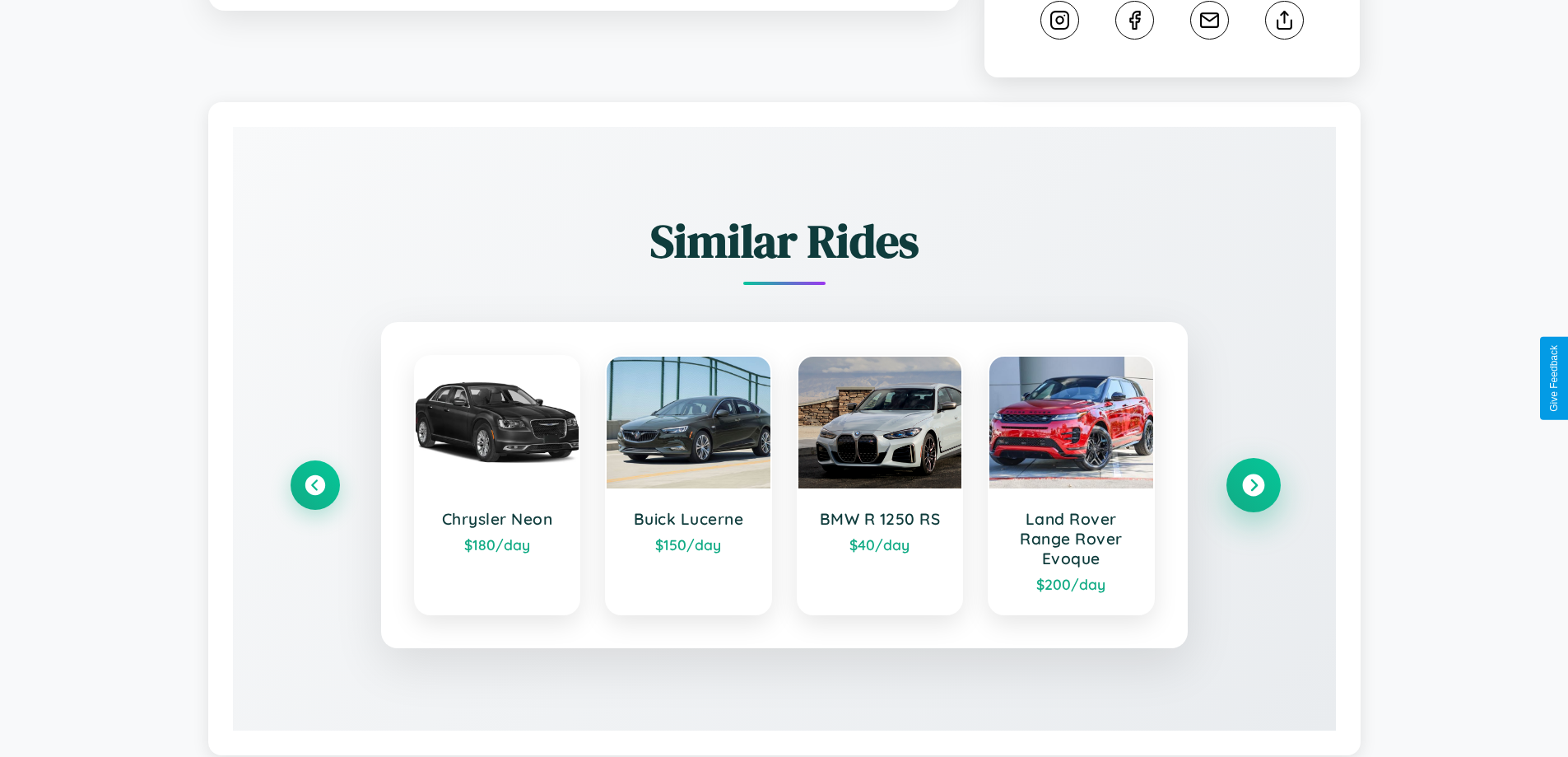
click at [1253, 487] on icon at bounding box center [1253, 485] width 22 height 22
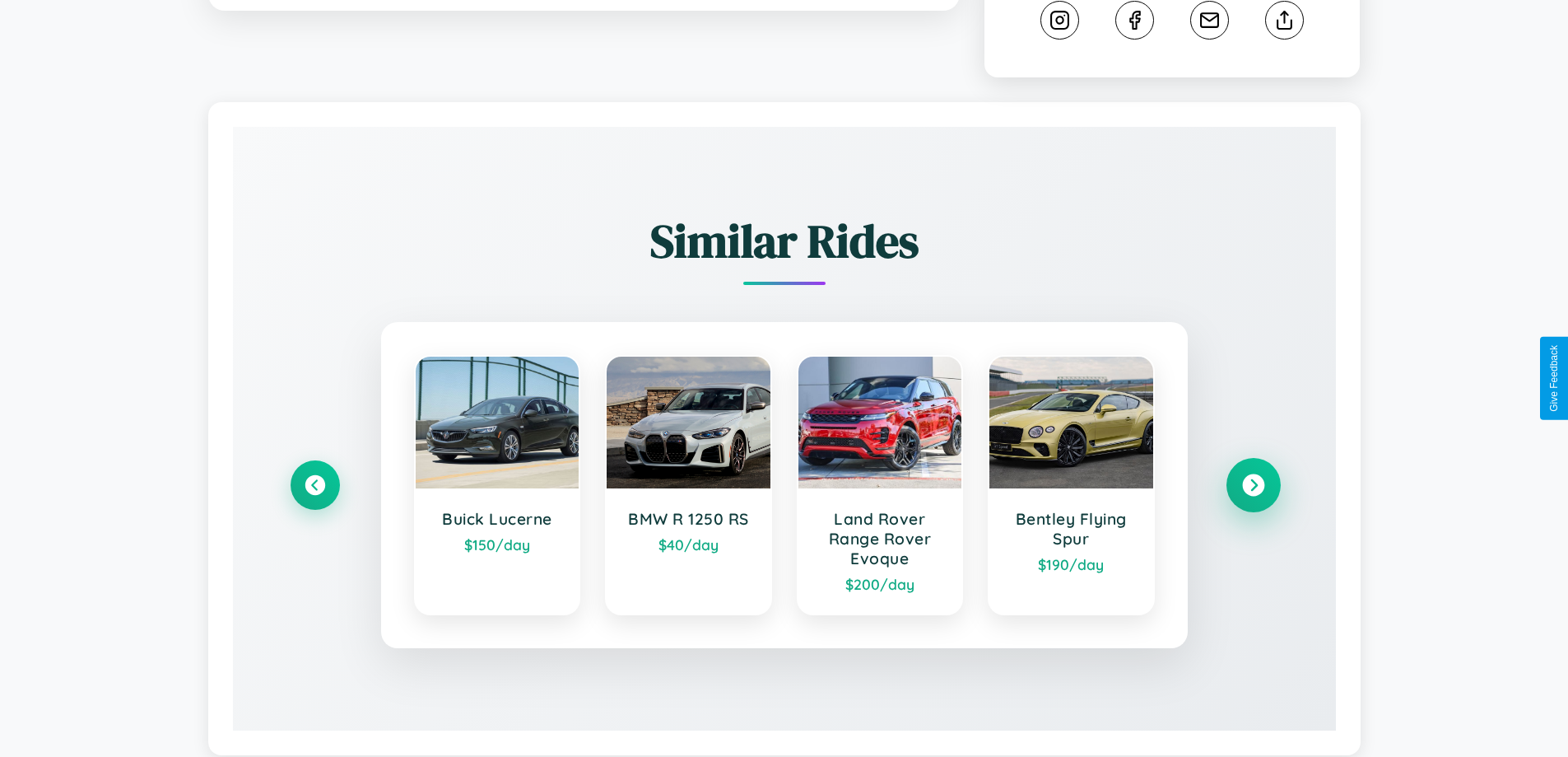
click at [1253, 487] on icon at bounding box center [1253, 485] width 22 height 22
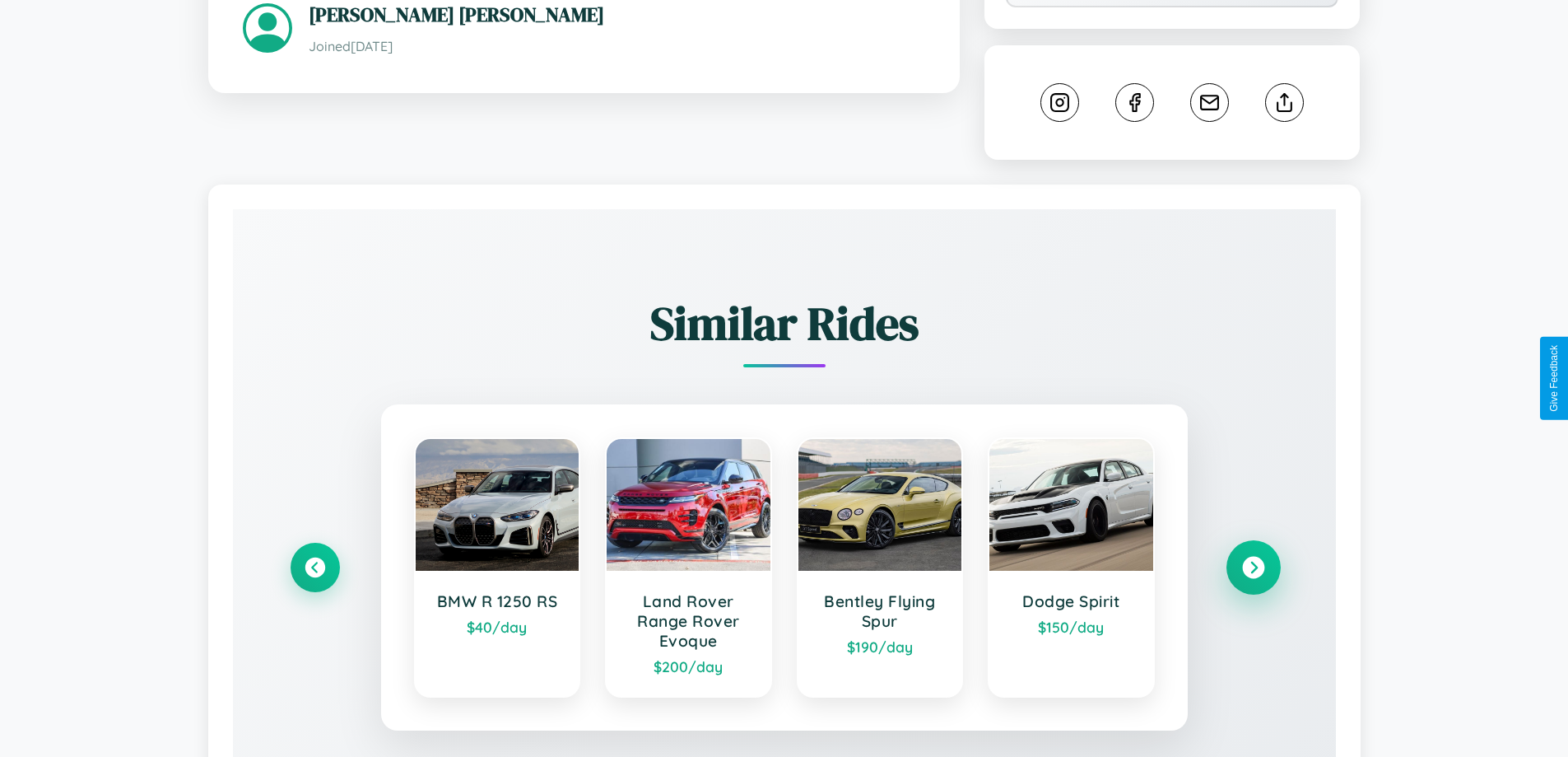
scroll to position [0, 0]
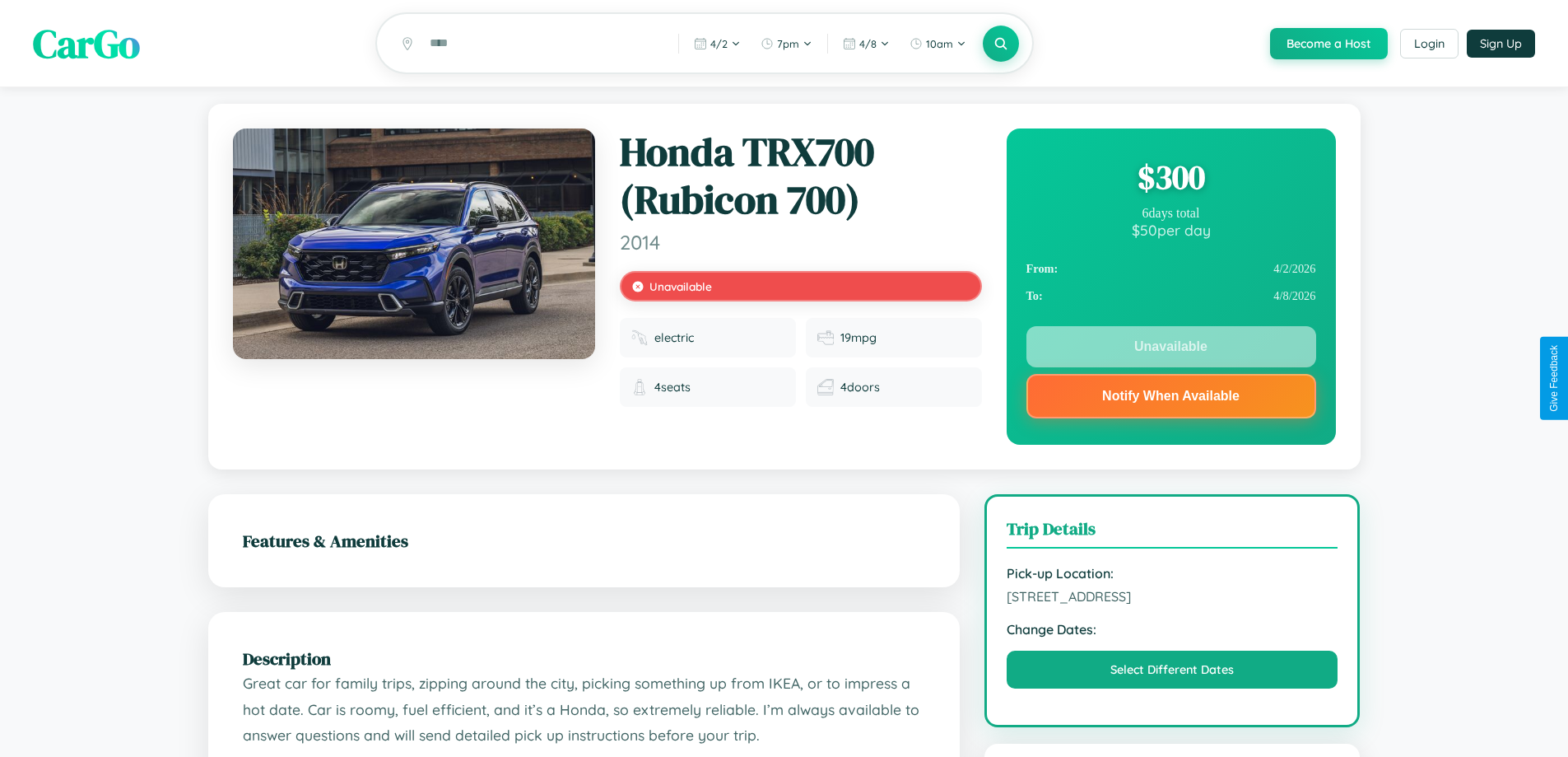
click at [1171, 179] on div "$ 300" at bounding box center [1171, 178] width 290 height 45
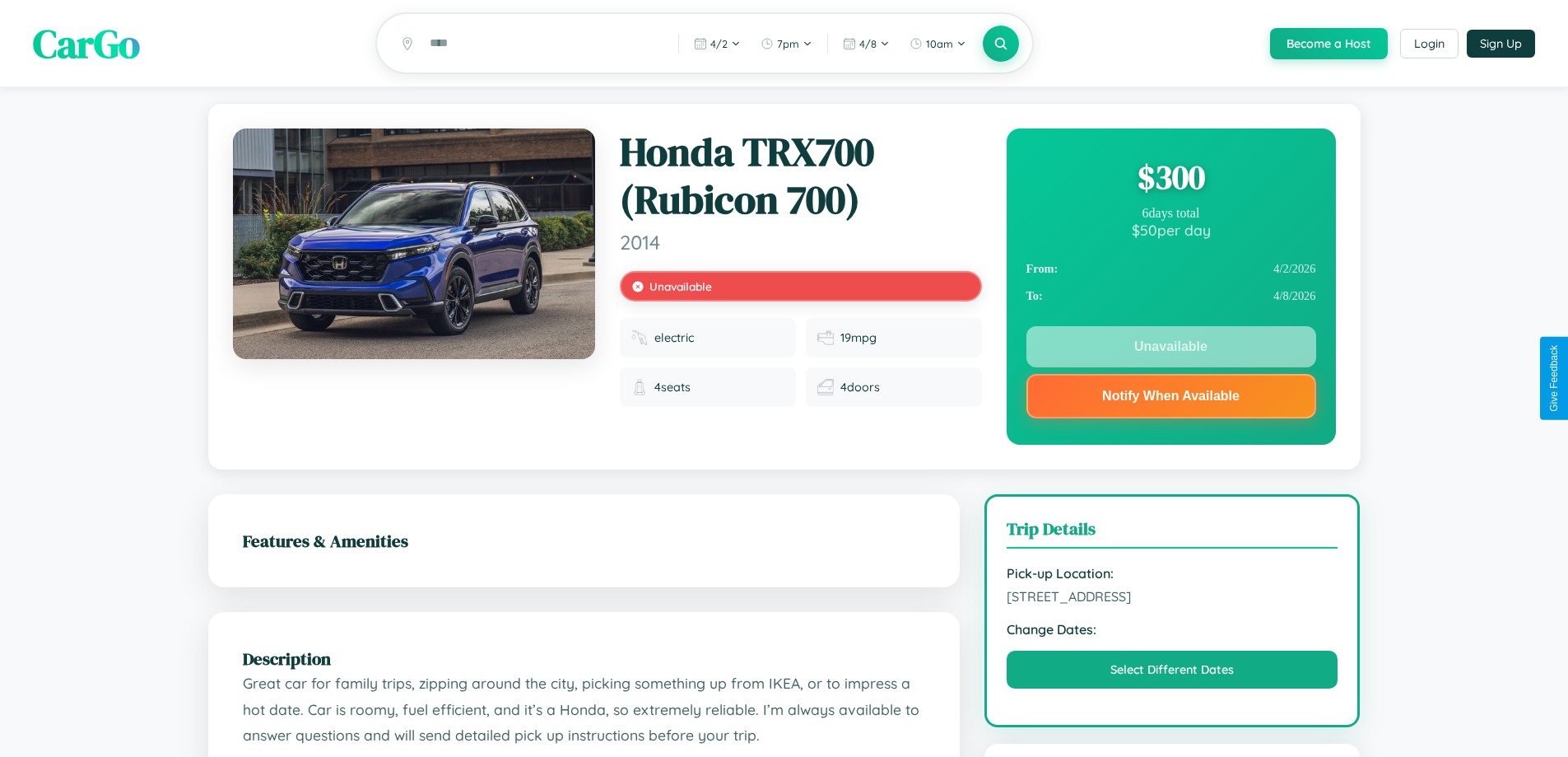
click at [1171, 179] on div "$ 300" at bounding box center [1171, 178] width 290 height 45
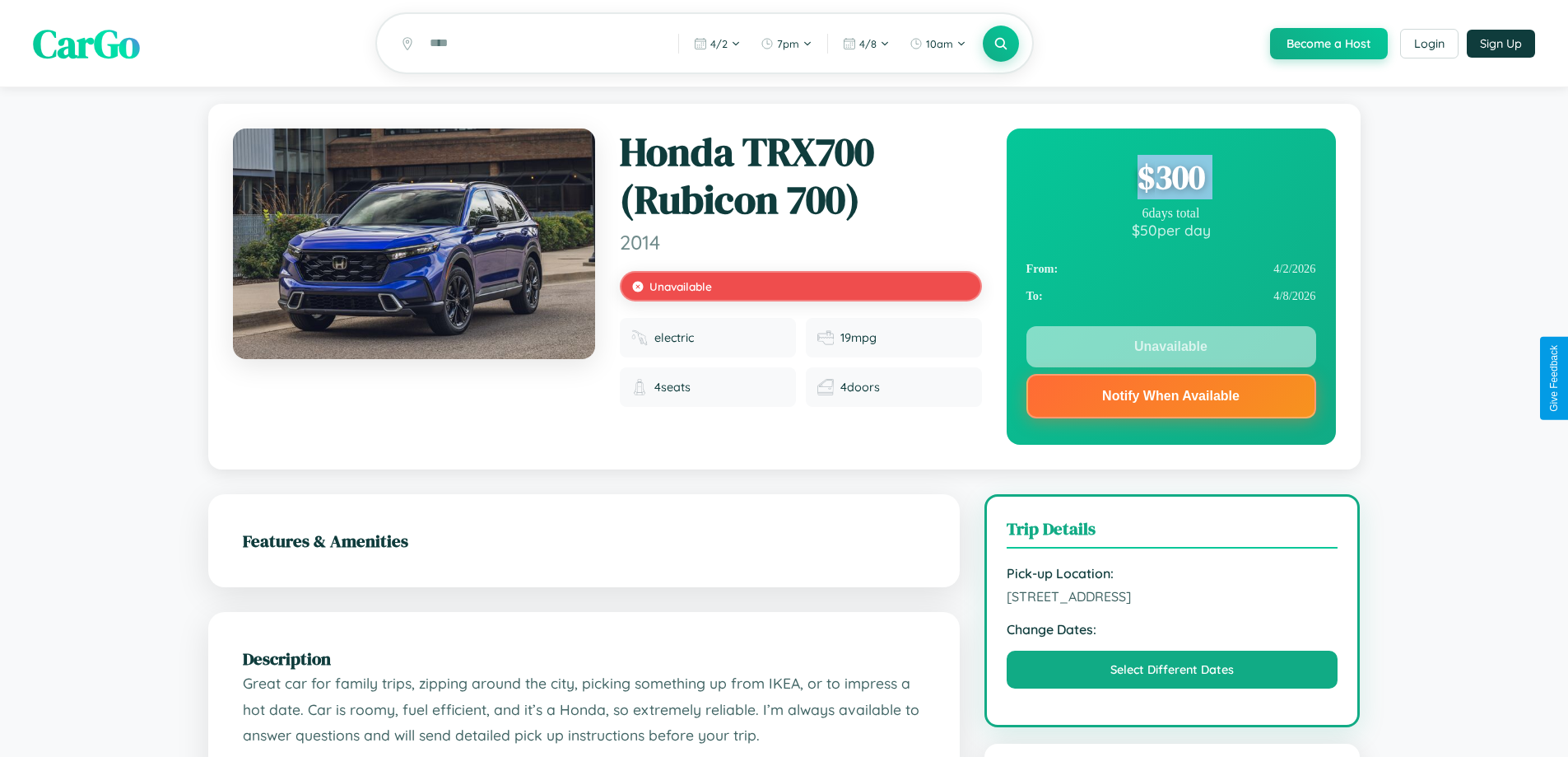
click at [1171, 179] on div "$ 300" at bounding box center [1171, 178] width 290 height 45
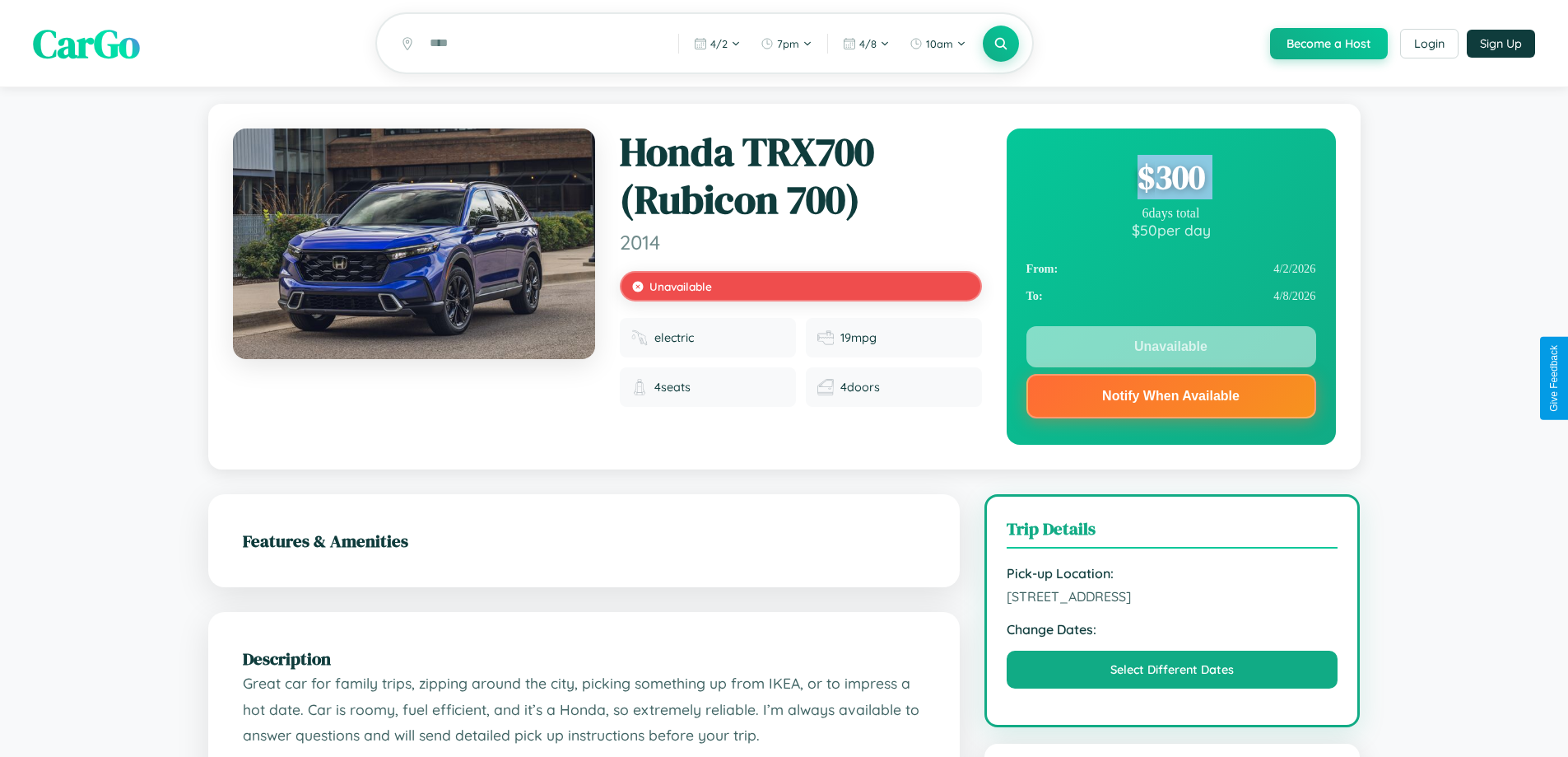
click at [1171, 179] on div "$ 300" at bounding box center [1171, 178] width 290 height 45
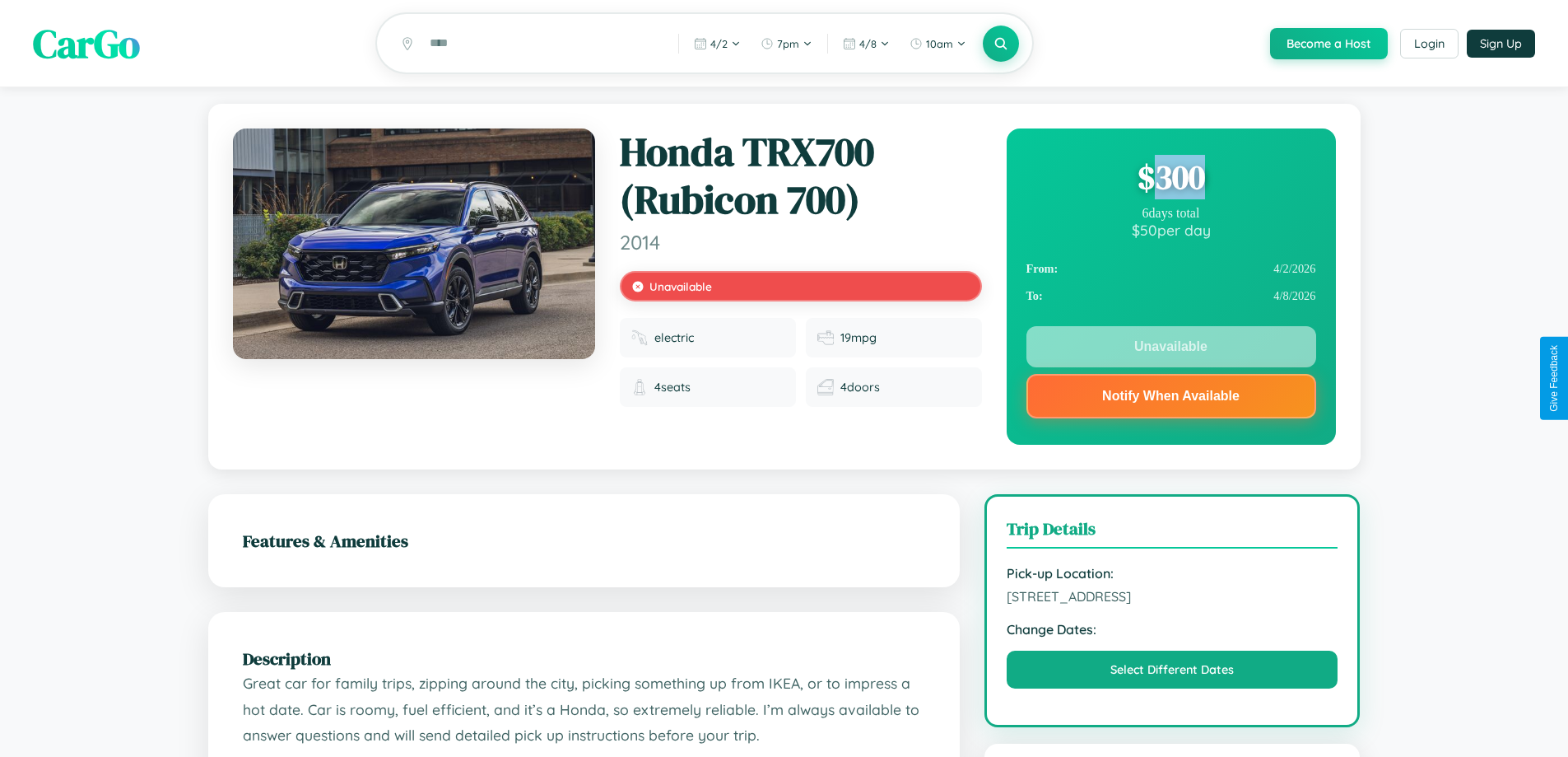
click at [1171, 179] on div "$ 300" at bounding box center [1171, 178] width 290 height 45
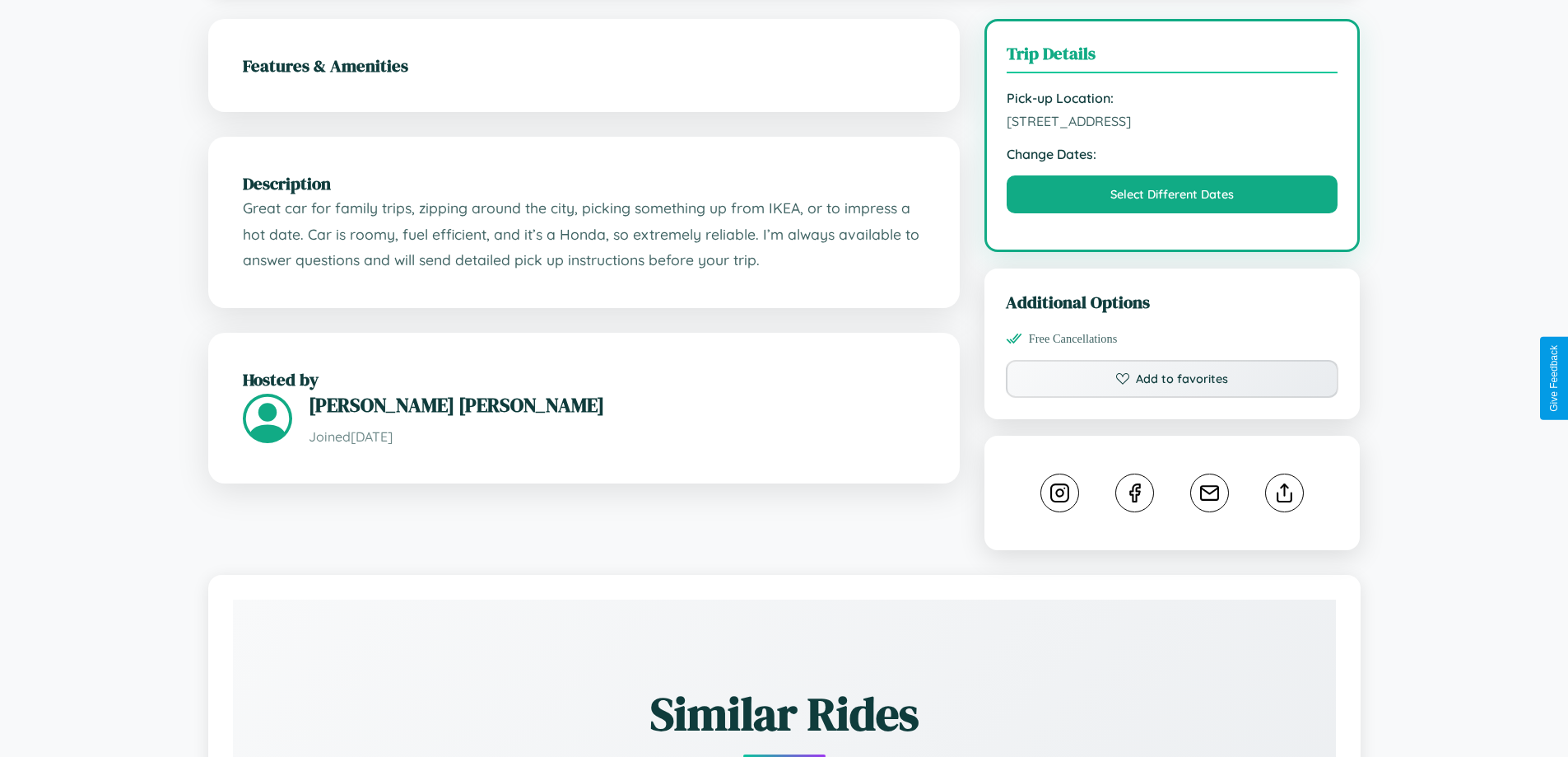
scroll to position [479, 0]
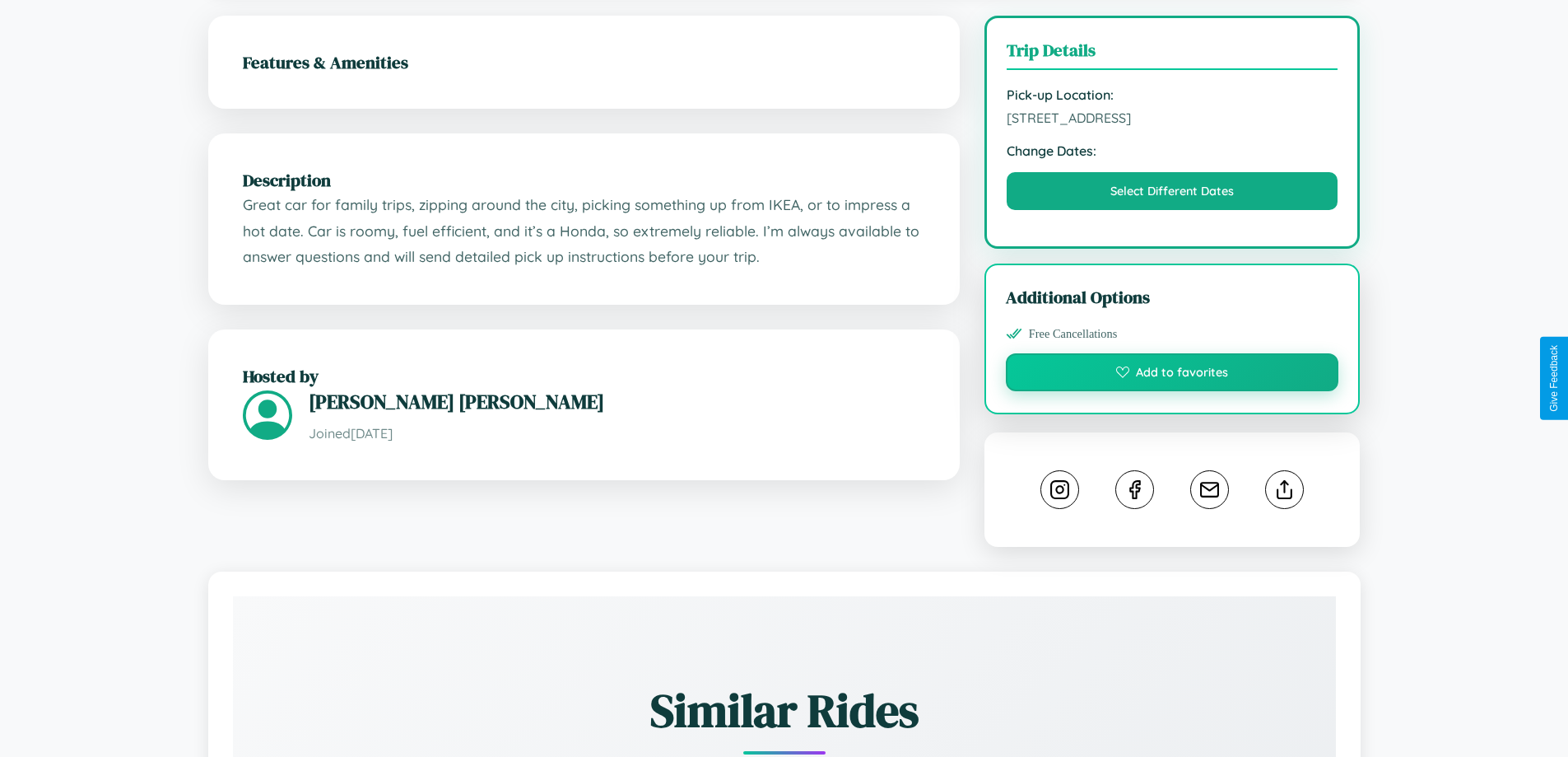
click at [1172, 378] on button "Add to favorites" at bounding box center [1172, 372] width 334 height 38
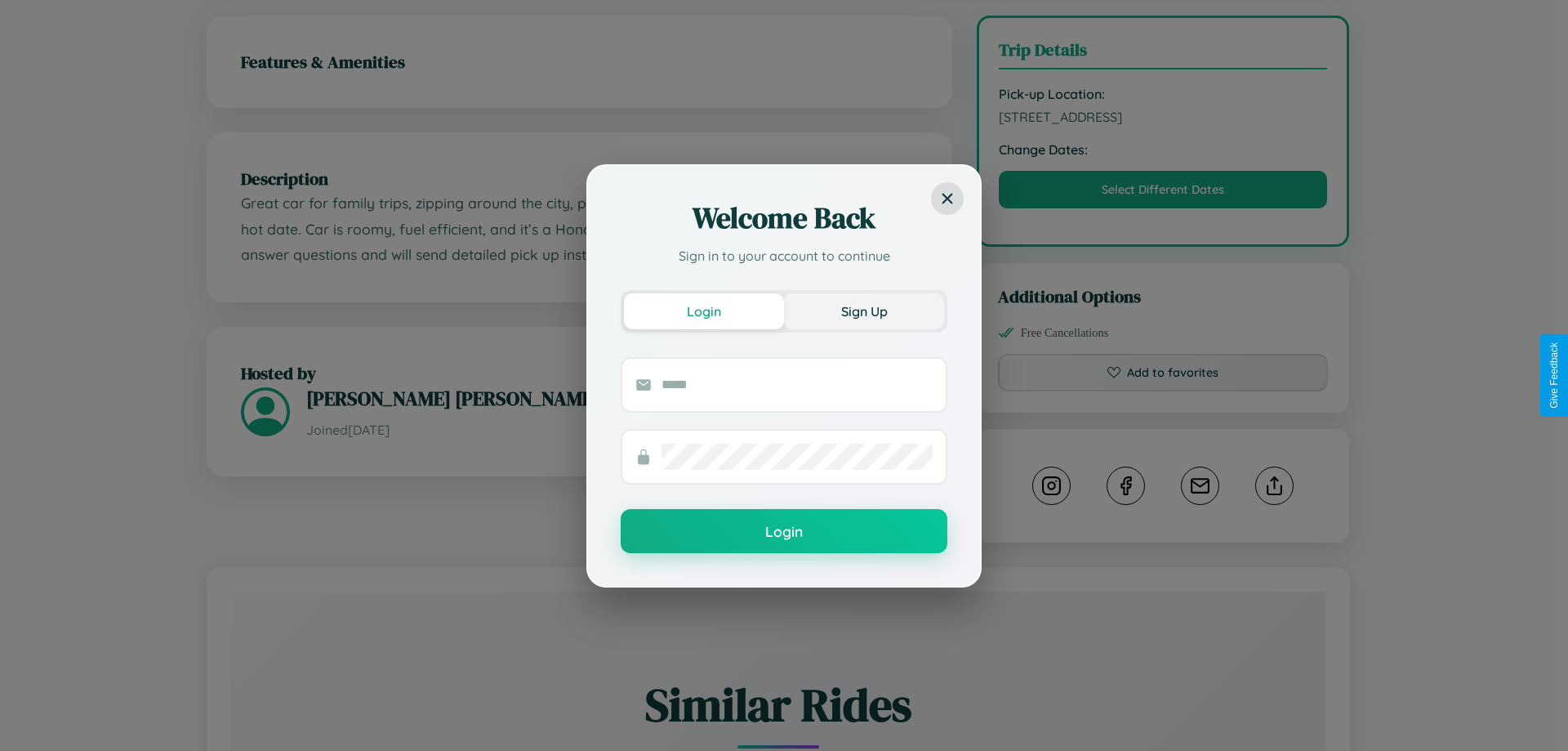
click at [864, 310] on button "Sign Up" at bounding box center [864, 311] width 160 height 36
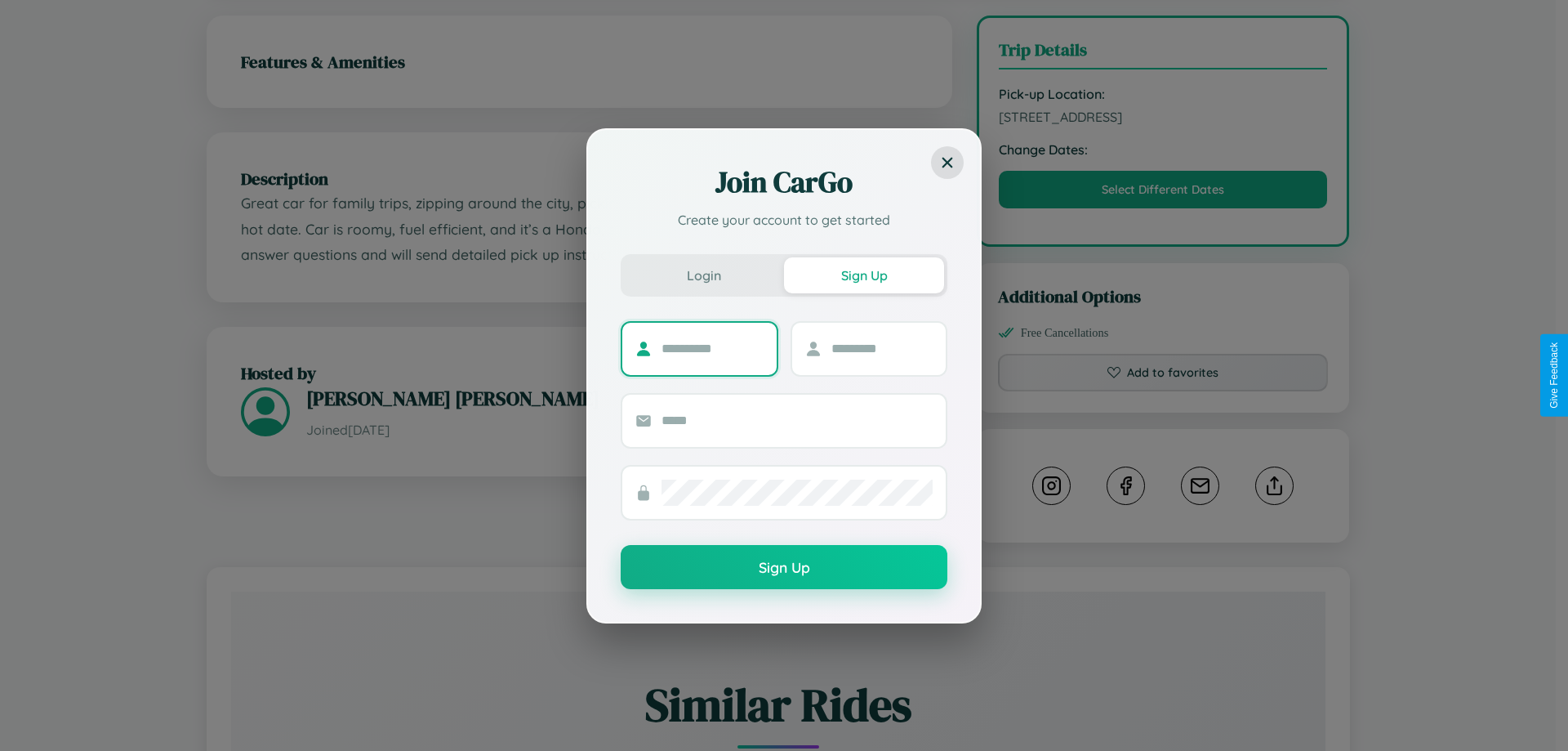
click at [713, 348] on input "text" at bounding box center [712, 348] width 102 height 27
type input "*******"
click at [881, 348] on input "text" at bounding box center [882, 348] width 102 height 27
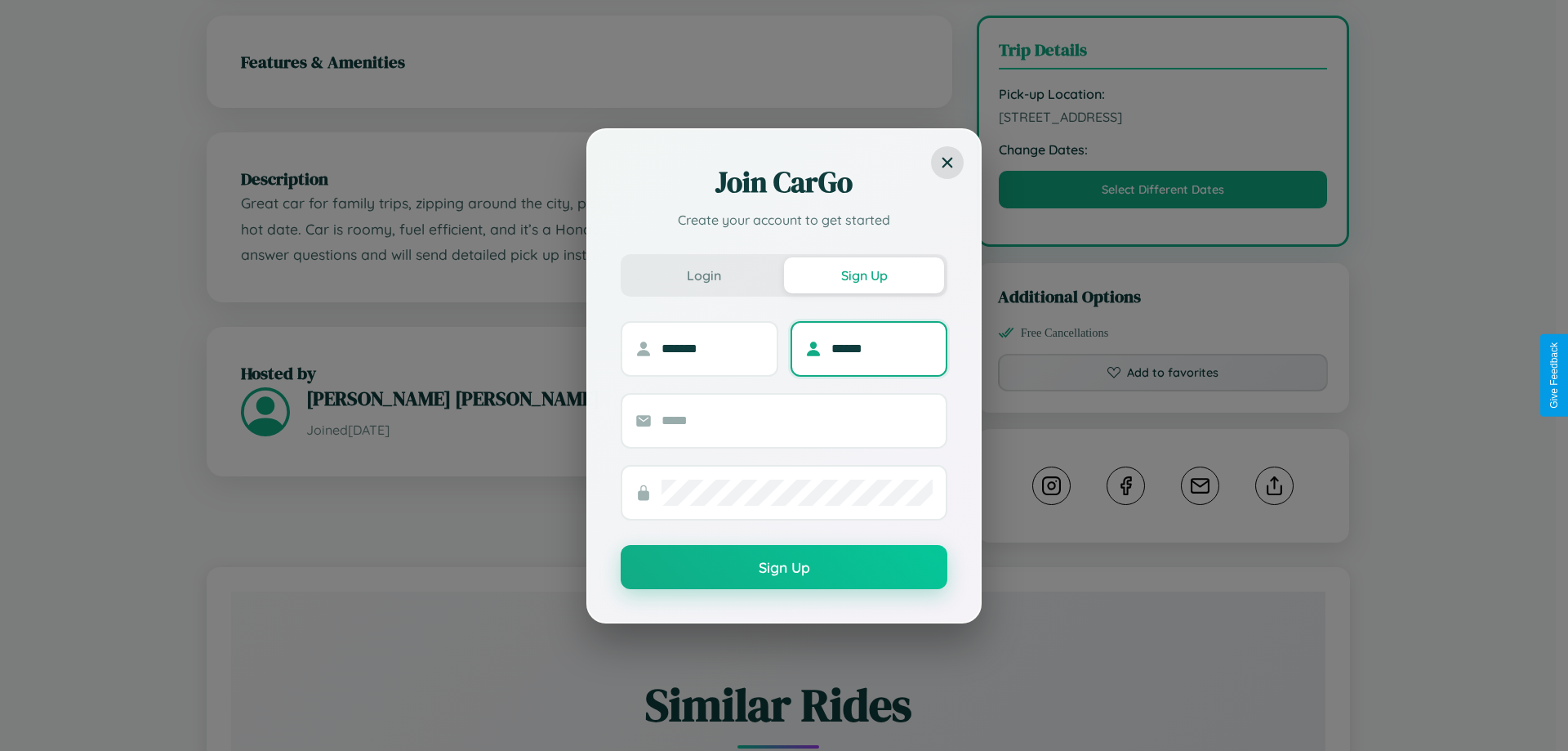
type input "******"
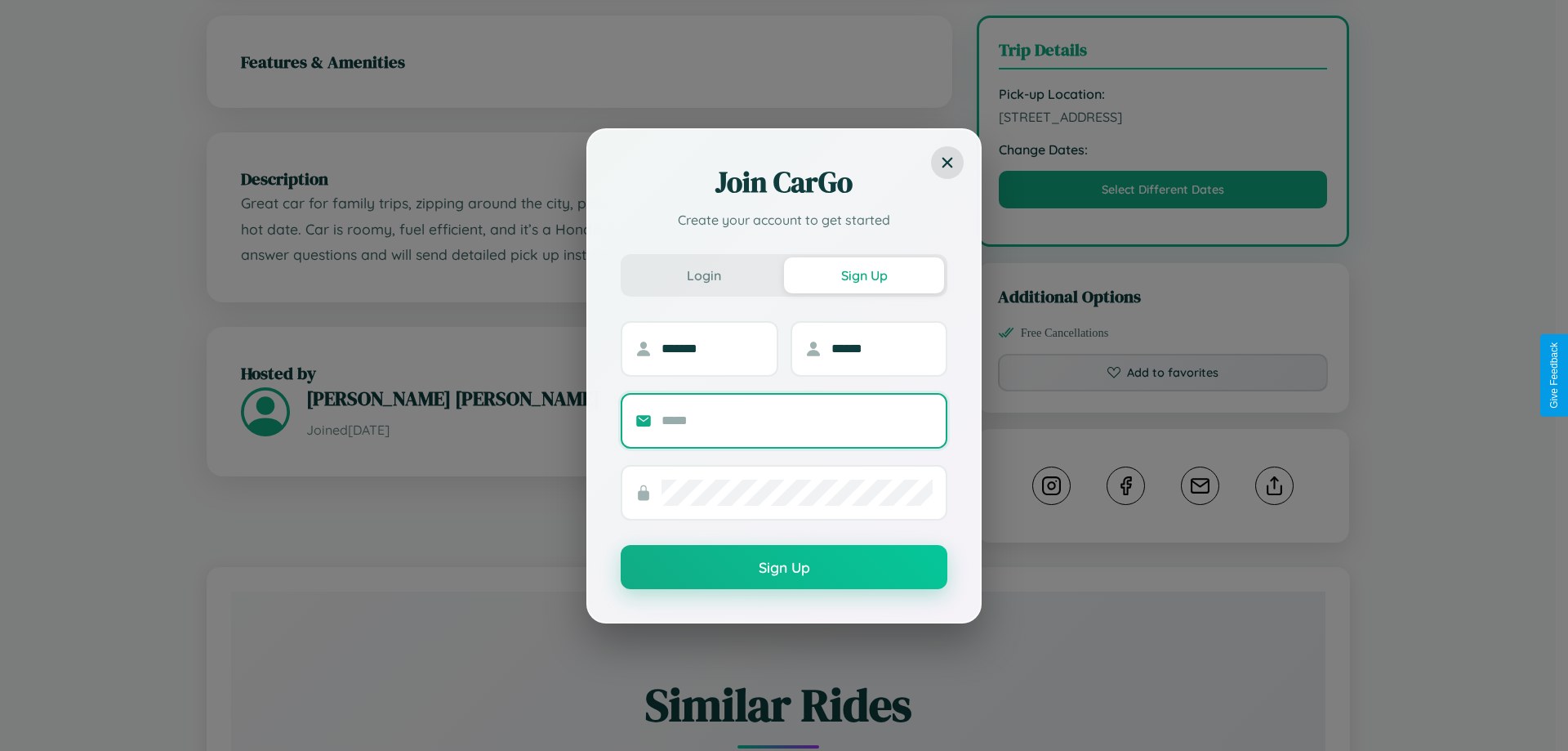
click at [797, 420] on input "text" at bounding box center [796, 420] width 271 height 27
type input "**********"
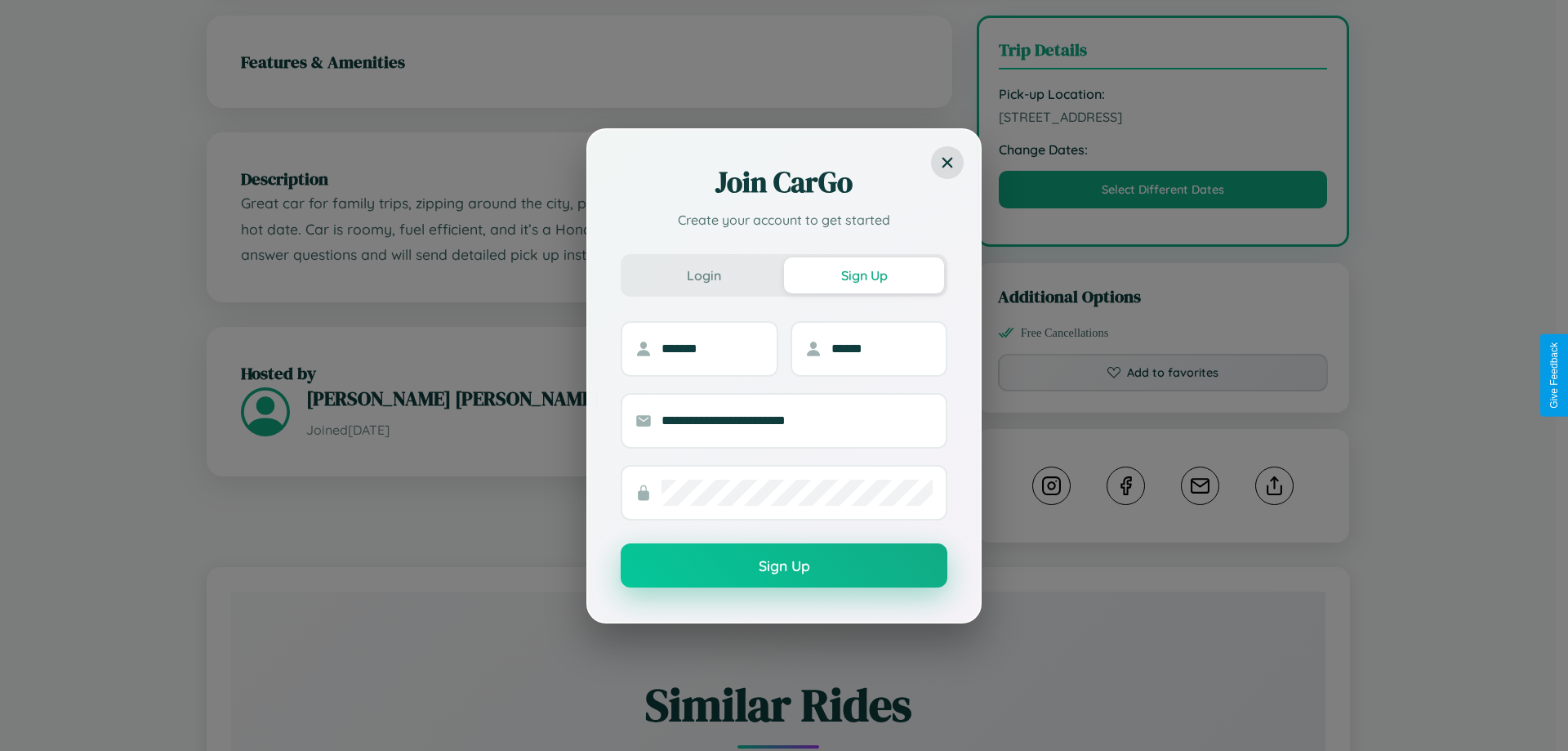
click at [784, 565] on button "Sign Up" at bounding box center [784, 565] width 327 height 44
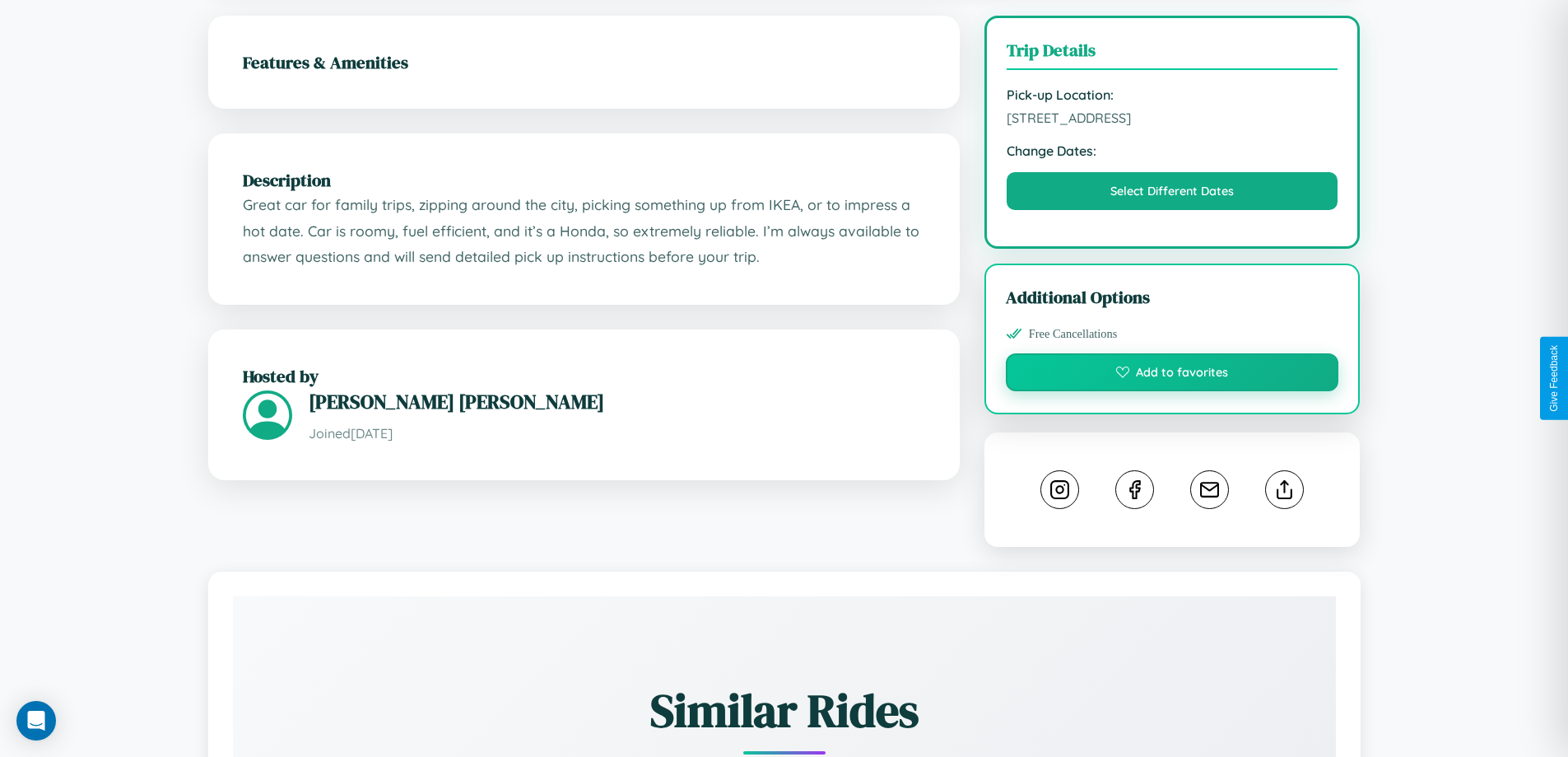
click at [1172, 375] on button "Add to favorites" at bounding box center [1172, 372] width 334 height 38
